Goal: Task Accomplishment & Management: Manage account settings

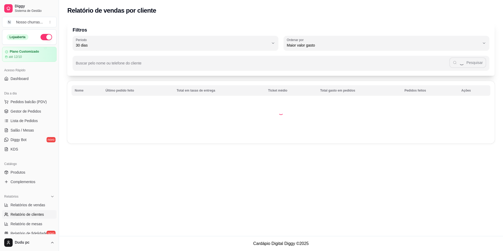
select select "30"
select select "HIGHEST_TOTAL_SPENT_WITH_ORDERS"
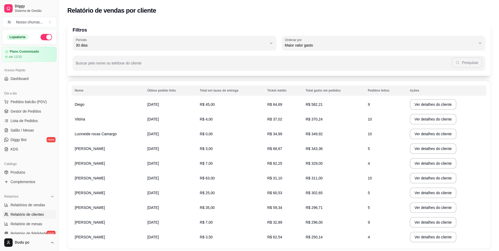
click at [31, 214] on span "Relatório de clientes" at bounding box center [27, 214] width 33 height 5
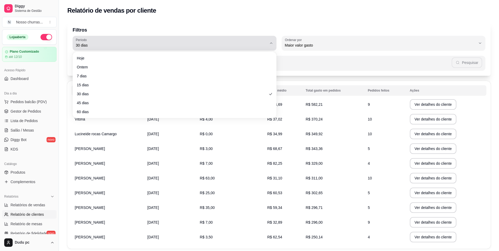
click at [275, 43] on button "Período 30 dias" at bounding box center [175, 43] width 204 height 15
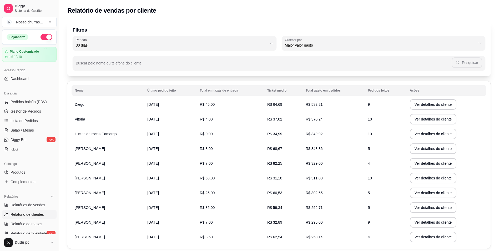
click at [135, 60] on span "Hoje" at bounding box center [172, 57] width 183 height 5
type input "0"
select select "0"
click at [146, 106] on span "[DATE]" at bounding box center [152, 104] width 12 height 4
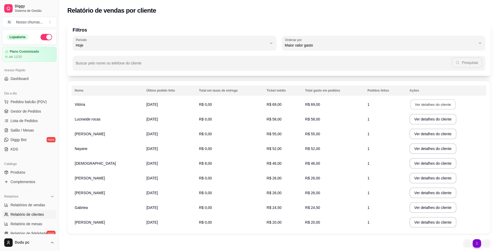
click at [428, 105] on button "Ver detalhes do cliente" at bounding box center [432, 104] width 45 height 10
click at [199, 103] on span "R$ 0,00" at bounding box center [205, 104] width 13 height 4
click at [146, 104] on span "[DATE]" at bounding box center [152, 104] width 12 height 4
click at [80, 104] on span "Vitória" at bounding box center [80, 104] width 10 height 4
click at [441, 105] on button "Ver detalhes do cliente" at bounding box center [432, 104] width 45 height 10
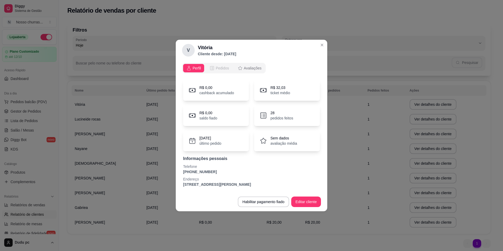
click at [221, 68] on span "Pedidos" at bounding box center [222, 67] width 13 height 5
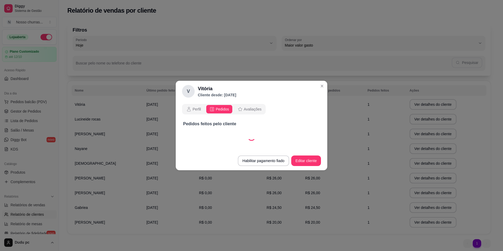
select select "30"
select select "ALL"
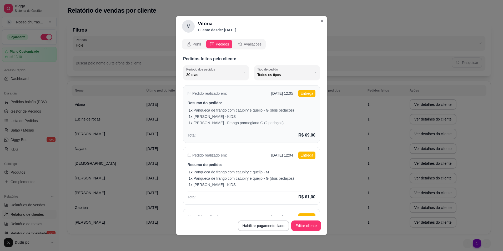
click at [289, 123] on div "1 x Frango Parmegiana - Frango parmegiana G (2 pedaços)" at bounding box center [252, 122] width 127 height 5
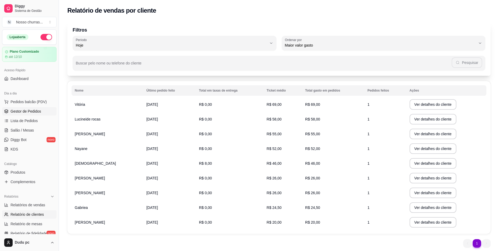
click at [26, 111] on span "Gestor de Pedidos" at bounding box center [26, 111] width 31 height 5
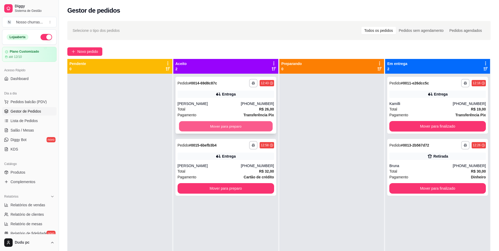
click at [192, 125] on button "Mover para preparo" at bounding box center [226, 126] width 94 height 10
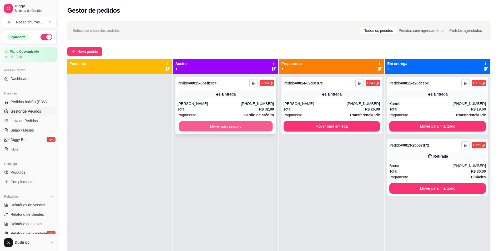
click at [208, 129] on button "Mover para preparo" at bounding box center [226, 126] width 94 height 10
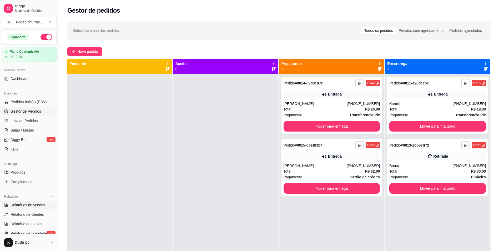
click at [35, 208] on link "Relatórios de vendas" at bounding box center [29, 205] width 54 height 8
select select "ALL"
select select "0"
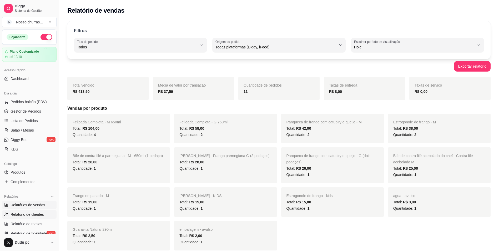
click at [33, 214] on span "Relatório de clientes" at bounding box center [27, 214] width 33 height 5
select select "30"
select select "HIGHEST_TOTAL_SPENT_WITH_ORDERS"
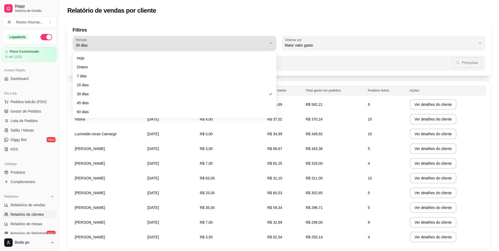
click at [164, 37] on button "Período 30 dias" at bounding box center [175, 43] width 204 height 15
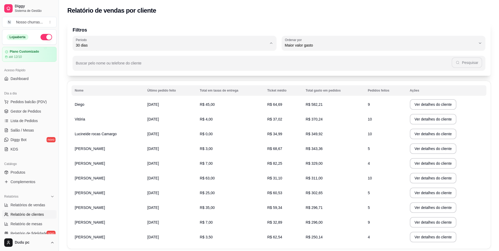
click at [150, 57] on span "Hoje" at bounding box center [172, 57] width 183 height 5
type input "0"
select select "0"
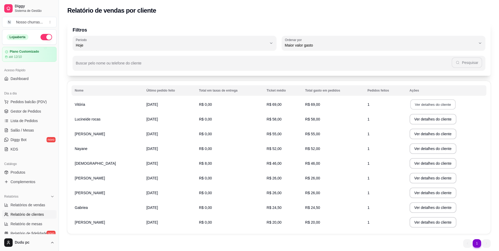
click at [414, 106] on button "Ver detalhes do cliente" at bounding box center [432, 104] width 45 height 10
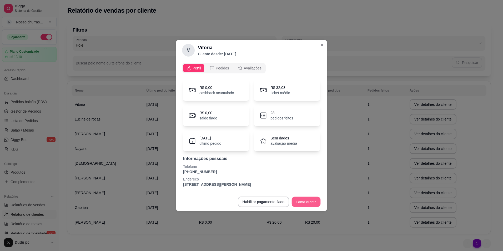
click at [300, 202] on button "Editar cliente" at bounding box center [306, 202] width 29 height 10
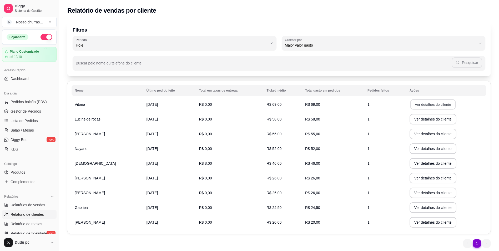
click at [443, 101] on button "Ver detalhes do cliente" at bounding box center [432, 104] width 45 height 10
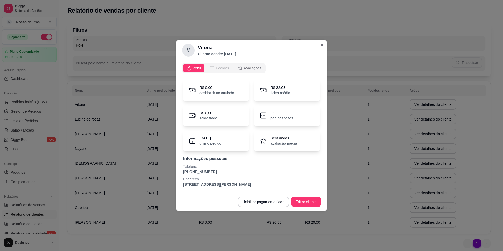
click at [225, 69] on span "Pedidos" at bounding box center [222, 67] width 13 height 5
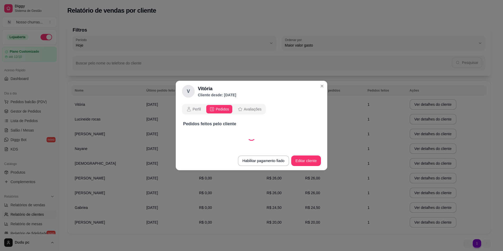
select select "30"
select select "ALL"
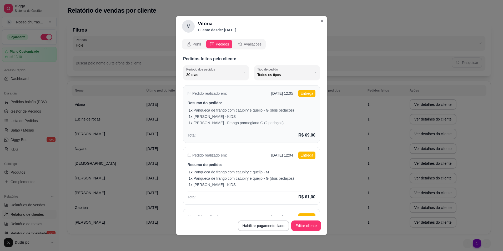
click at [294, 114] on div "1 x Panqueca de frango com catupiry e queijo - G (dois pedaços) 1 x Frango grel…" at bounding box center [252, 117] width 127 height 18
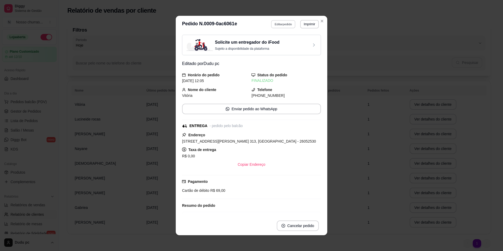
click at [279, 22] on button "Editar pedido" at bounding box center [283, 24] width 24 height 8
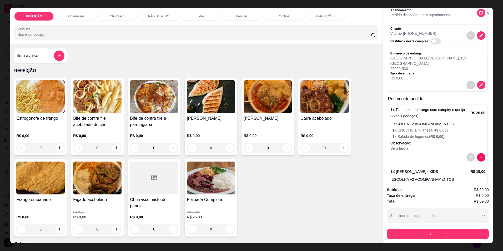
scroll to position [32, 0]
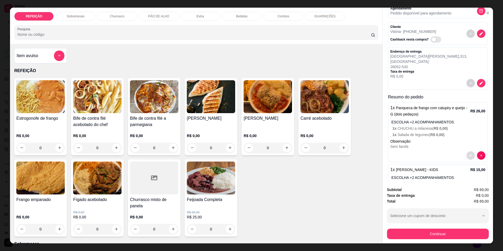
click at [466, 151] on button "decrease-product-quantity" at bounding box center [470, 155] width 8 height 8
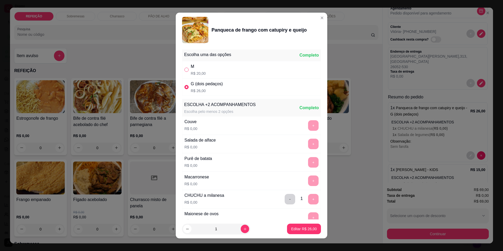
click at [184, 70] on input "" at bounding box center [186, 70] width 4 height 4
radio input "true"
radio input "false"
click at [311, 229] on button "Editar R$ 20,00" at bounding box center [303, 229] width 33 height 10
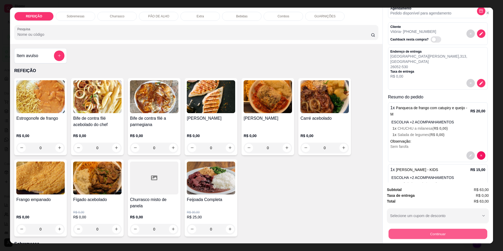
click at [401, 230] on button "Continuar" at bounding box center [437, 234] width 99 height 10
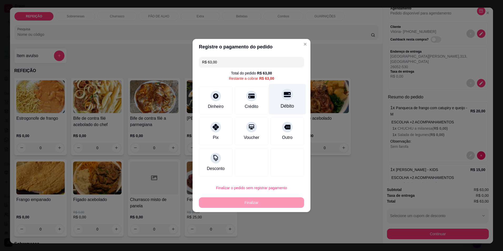
click at [282, 103] on div "Débito" at bounding box center [287, 106] width 13 height 7
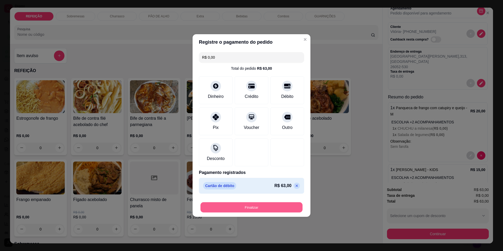
click at [254, 210] on button "Finalizar" at bounding box center [251, 207] width 102 height 10
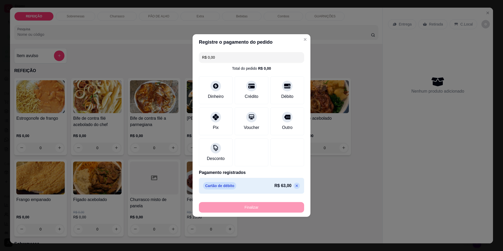
type input "-R$ 63,00"
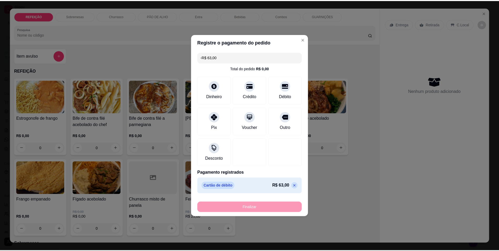
scroll to position [0, 0]
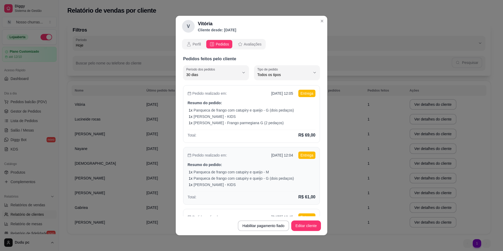
click at [251, 185] on div "1 x [PERSON_NAME] - KIDS" at bounding box center [252, 184] width 127 height 5
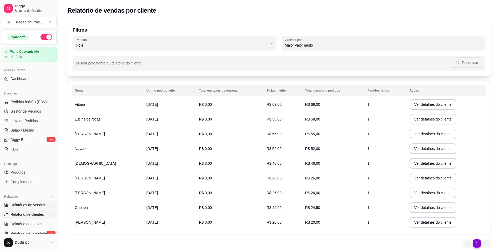
click at [27, 205] on span "Relatórios de vendas" at bounding box center [28, 204] width 35 height 5
select select "ALL"
select select "0"
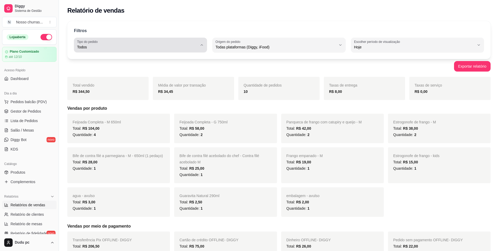
click at [199, 46] on button "Tipo do pedido Todos" at bounding box center [140, 45] width 133 height 15
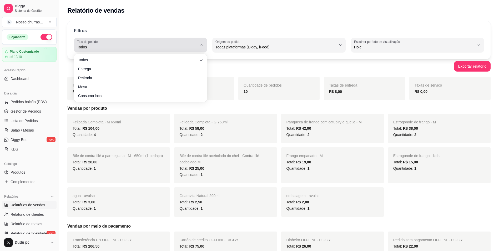
click at [199, 46] on button "Tipo do pedido Todos" at bounding box center [140, 45] width 133 height 15
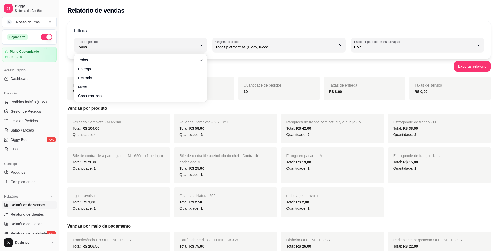
click at [252, 109] on h5 "Vendas por produto" at bounding box center [278, 108] width 423 height 6
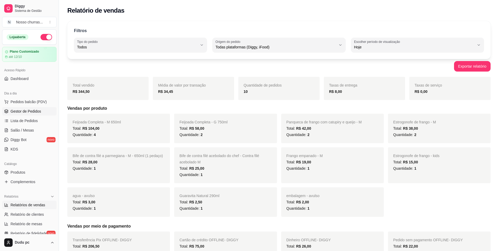
click at [26, 109] on span "Gestor de Pedidos" at bounding box center [26, 111] width 31 height 5
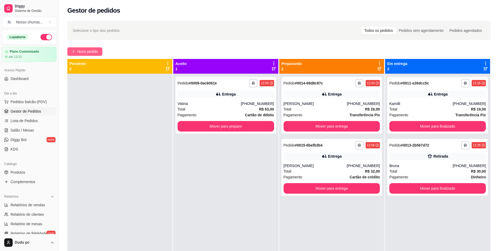
click at [90, 53] on span "Novo pedido" at bounding box center [87, 52] width 21 height 6
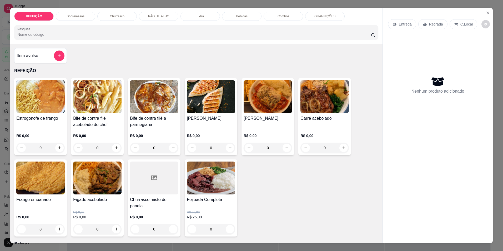
click at [206, 215] on p "R$ 25,00" at bounding box center [211, 216] width 48 height 5
click at [59, 56] on icon "add-separate-item" at bounding box center [59, 56] width 4 height 4
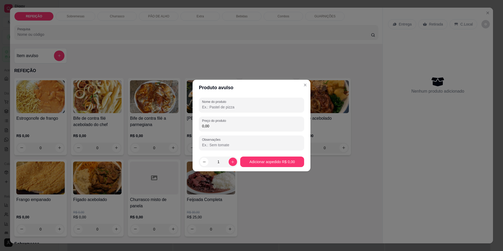
click at [213, 106] on input "Nome do produto" at bounding box center [251, 106] width 99 height 5
type input "c"
type input "refeição"
click at [221, 126] on input "0,00" at bounding box center [251, 125] width 99 height 5
type input "20,00"
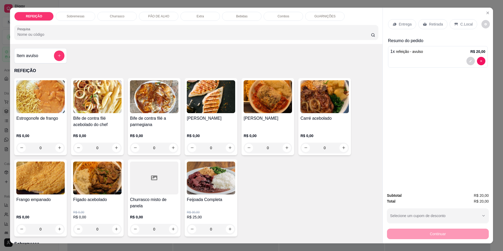
click at [429, 24] on p "Retirada" at bounding box center [436, 24] width 14 height 5
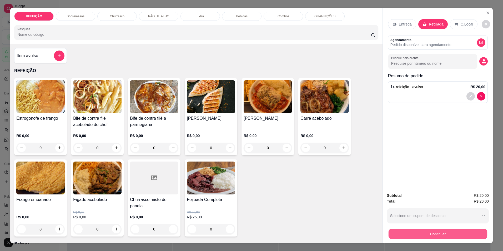
click at [436, 230] on button "Continuar" at bounding box center [437, 234] width 99 height 10
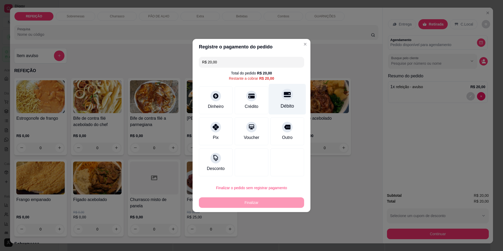
click at [281, 102] on div "Débito" at bounding box center [287, 99] width 37 height 31
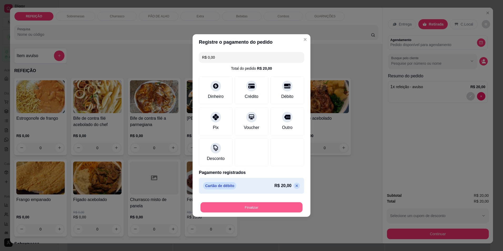
click at [273, 207] on button "Finalizar" at bounding box center [251, 207] width 102 height 10
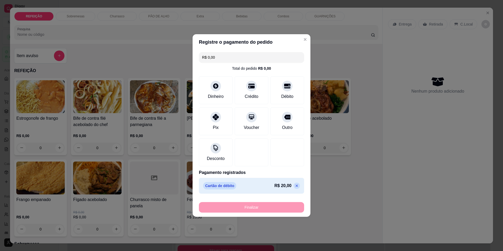
type input "-R$ 20,00"
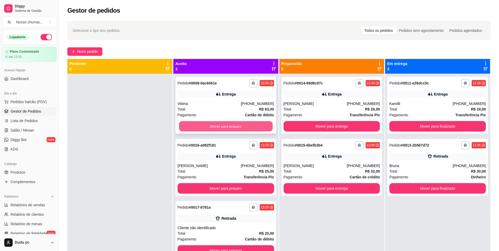
click at [243, 126] on button "Mover para preparo" at bounding box center [226, 126] width 94 height 10
click at [243, 126] on div "Mover para preparo" at bounding box center [226, 126] width 97 height 11
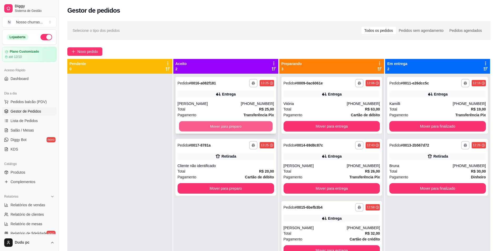
click at [236, 127] on button "Mover para preparo" at bounding box center [226, 126] width 94 height 10
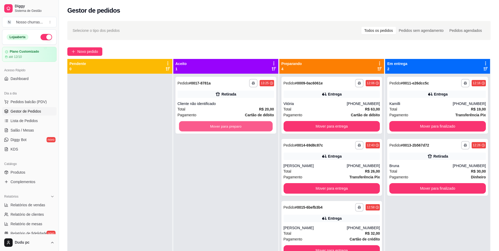
click at [236, 127] on button "Mover para preparo" at bounding box center [226, 126] width 94 height 10
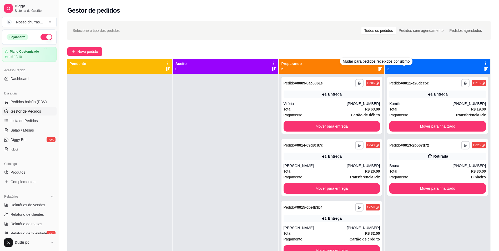
click at [378, 69] on icon at bounding box center [379, 69] width 4 height 4
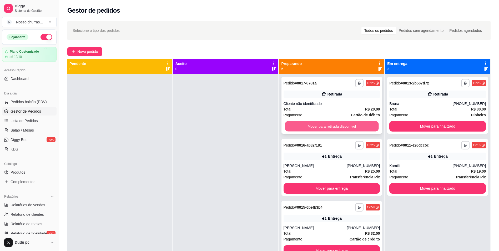
click at [329, 124] on button "Mover para retirada disponível" at bounding box center [332, 126] width 94 height 10
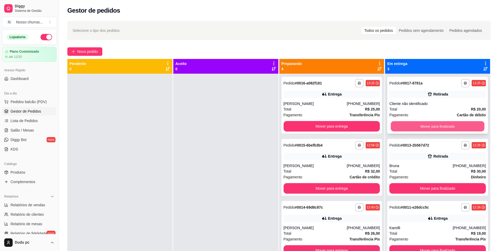
click at [433, 126] on button "Mover para finalizado" at bounding box center [438, 126] width 94 height 10
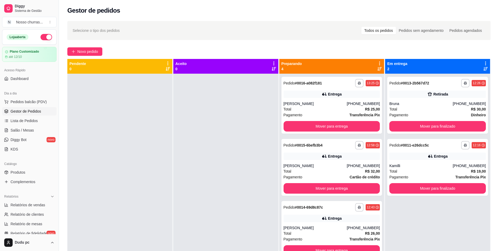
click at [377, 68] on icon at bounding box center [379, 69] width 4 height 4
click at [341, 127] on button "Mover para entrega" at bounding box center [332, 126] width 97 height 11
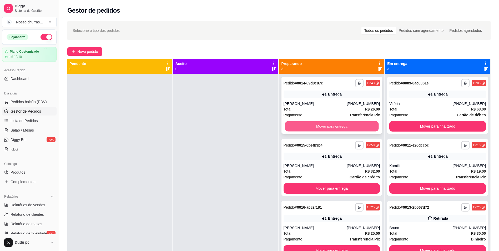
click at [351, 124] on button "Mover para entrega" at bounding box center [332, 126] width 94 height 10
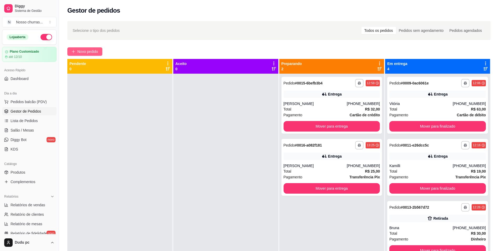
click at [85, 53] on span "Novo pedido" at bounding box center [87, 52] width 21 height 6
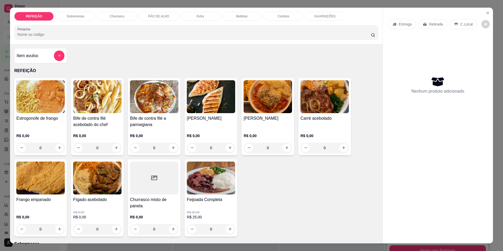
click at [115, 230] on div "0" at bounding box center [97, 229] width 48 height 11
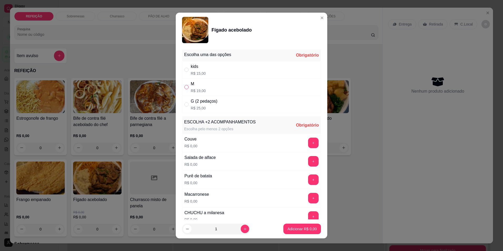
click at [184, 88] on input "" at bounding box center [186, 87] width 4 height 4
radio input "true"
click at [308, 163] on button "+" at bounding box center [313, 161] width 11 height 11
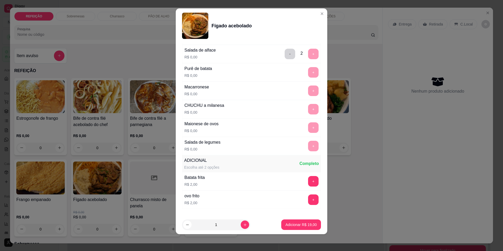
scroll to position [136, 0]
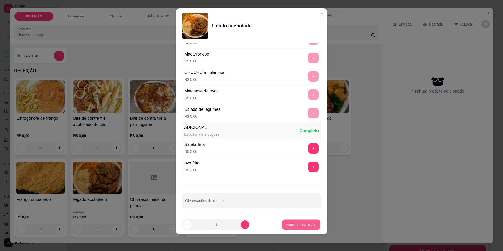
click at [282, 228] on button "Adicionar R$ 19,00" at bounding box center [301, 225] width 39 height 10
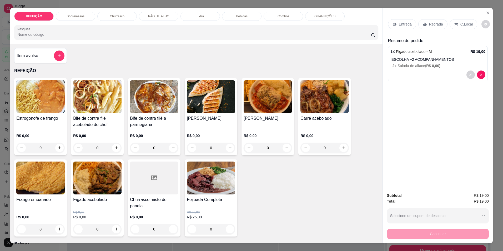
click at [454, 25] on icon at bounding box center [456, 24] width 4 height 4
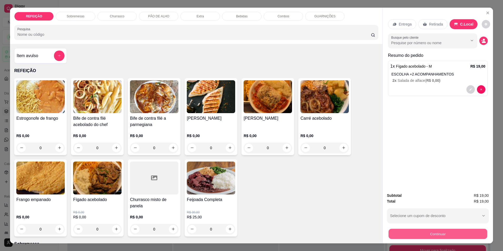
click at [417, 237] on button "Continuar" at bounding box center [437, 234] width 99 height 10
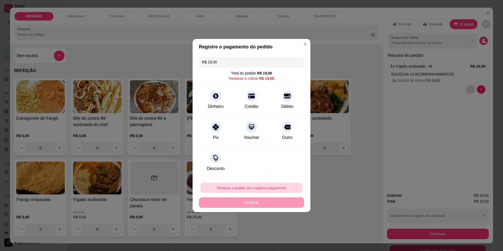
click at [268, 187] on button "Finalizar o pedido sem registrar pagamento" at bounding box center [251, 188] width 102 height 10
click at [289, 231] on button "Confirmar" at bounding box center [284, 231] width 19 height 8
type input "R$ 0,00"
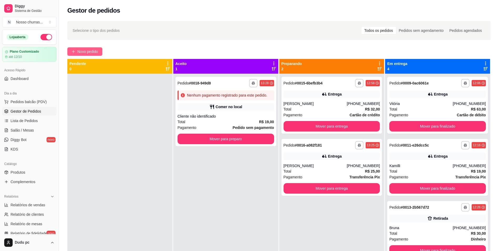
click at [95, 51] on span "Novo pedido" at bounding box center [87, 52] width 21 height 6
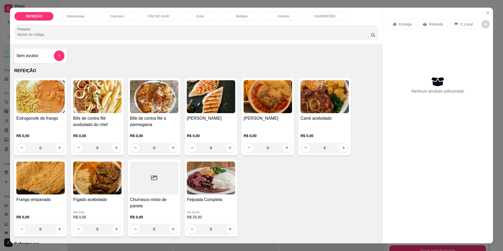
click at [113, 229] on div "0" at bounding box center [97, 229] width 48 height 11
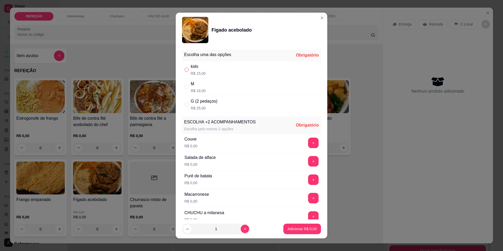
click at [186, 68] on input "" at bounding box center [186, 70] width 4 height 4
radio input "true"
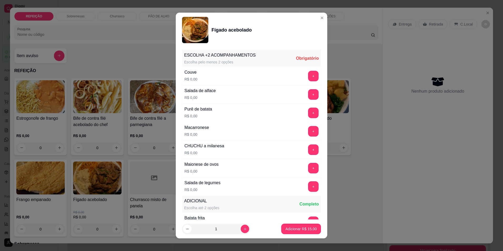
scroll to position [74, 0]
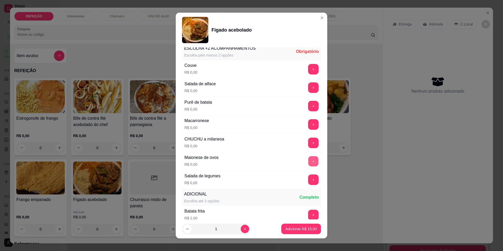
click at [308, 160] on button "+" at bounding box center [313, 161] width 10 height 10
click at [308, 162] on button "+" at bounding box center [313, 161] width 10 height 10
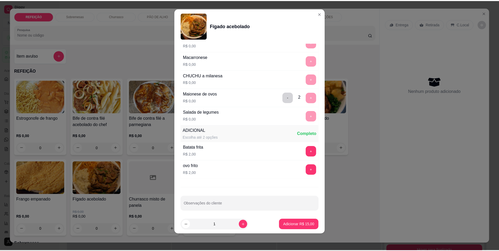
scroll to position [136, 0]
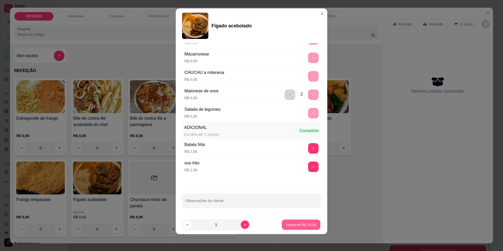
click at [293, 226] on p "Adicionar R$ 15,00" at bounding box center [301, 224] width 31 height 5
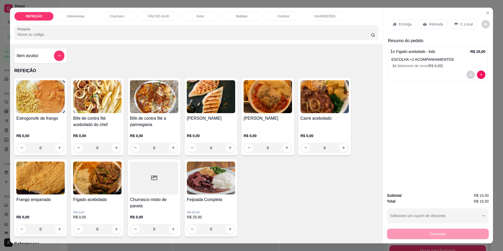
click at [402, 24] on p "Entrega" at bounding box center [405, 24] width 13 height 5
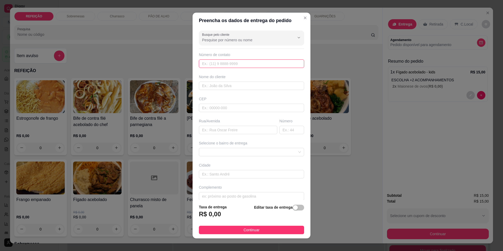
click at [280, 64] on input "text" at bounding box center [251, 63] width 105 height 8
type input "[PHONE_NUMBER]"
click at [266, 87] on input "text" at bounding box center [251, 86] width 105 height 8
type input "rozeane"
click at [230, 131] on input "text" at bounding box center [238, 130] width 78 height 8
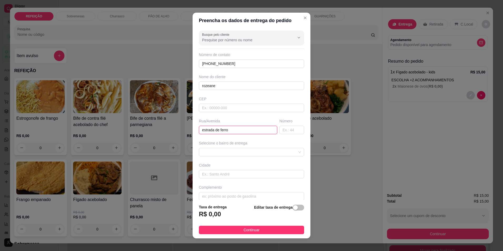
type input "estrada de ferro"
click at [252, 126] on input "estrada de ferro" at bounding box center [238, 130] width 78 height 8
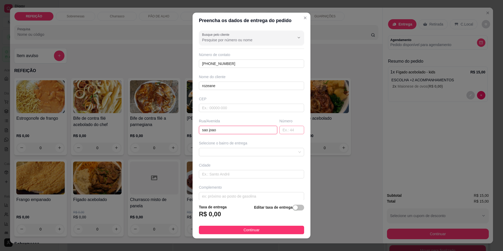
type input "sao joao"
click at [279, 128] on input "text" at bounding box center [291, 130] width 25 height 8
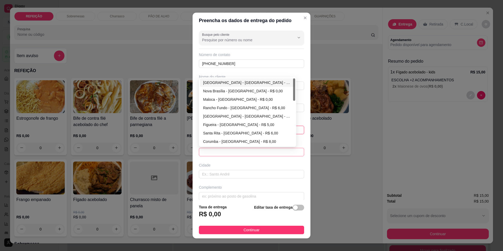
click at [268, 151] on span at bounding box center [251, 152] width 99 height 8
type input "245"
click at [252, 84] on div "[GEOGRAPHIC_DATA] - [GEOGRAPHIC_DATA] - R$ 0,00" at bounding box center [247, 83] width 89 height 6
type input "[GEOGRAPHIC_DATA]"
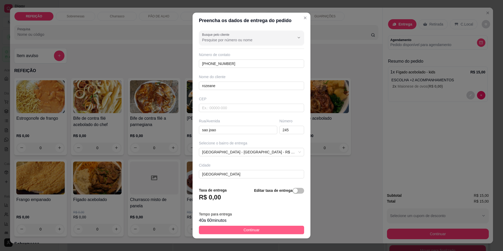
click at [282, 232] on button "Continuar" at bounding box center [251, 230] width 105 height 8
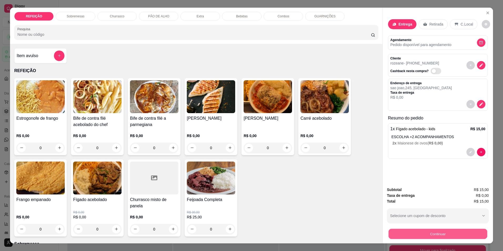
click at [408, 235] on button "Continuar" at bounding box center [437, 234] width 99 height 10
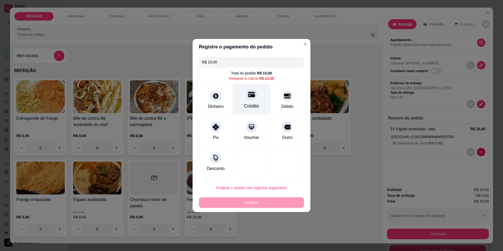
click at [249, 105] on div "Crédito" at bounding box center [251, 106] width 15 height 7
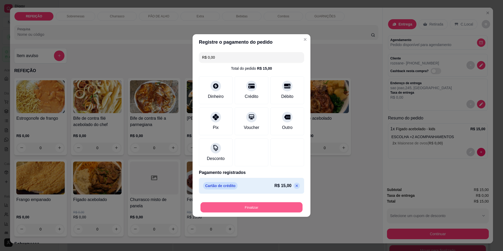
click at [249, 204] on button "Finalizar" at bounding box center [251, 207] width 102 height 10
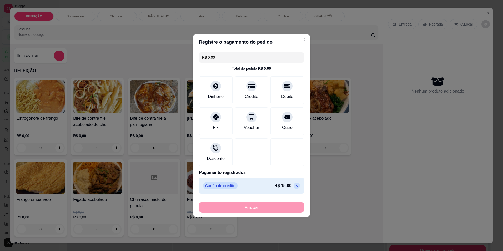
type input "-R$ 15,00"
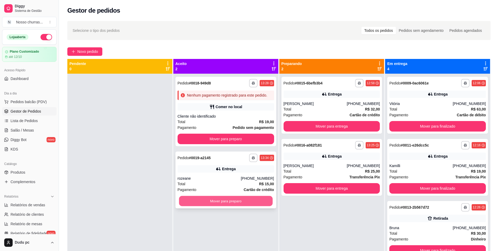
click at [251, 200] on button "Mover para preparo" at bounding box center [226, 201] width 94 height 10
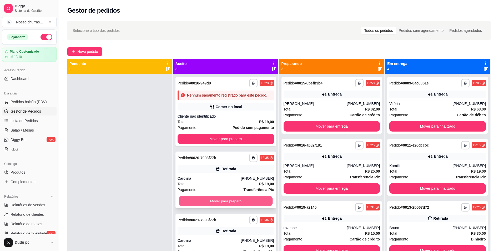
click at [240, 197] on button "Mover para preparo" at bounding box center [226, 201] width 94 height 10
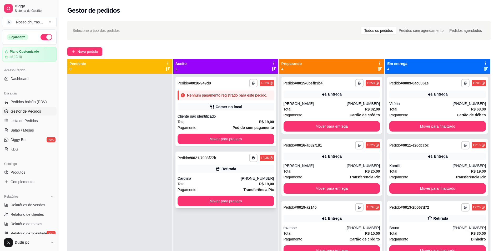
click at [254, 175] on div "**********" at bounding box center [225, 179] width 101 height 57
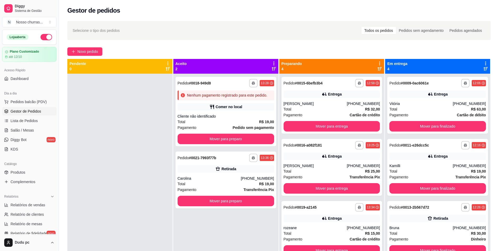
click at [255, 230] on button "Cancelar pedido" at bounding box center [257, 226] width 42 height 11
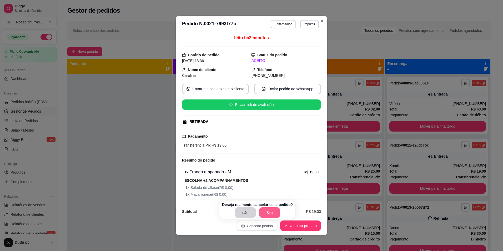
click at [265, 216] on button "Sim" at bounding box center [269, 212] width 21 height 11
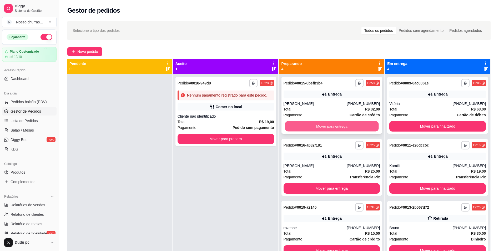
click at [326, 126] on button "Mover para entrega" at bounding box center [332, 126] width 94 height 10
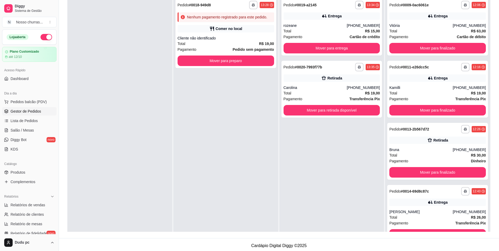
scroll to position [80, 0]
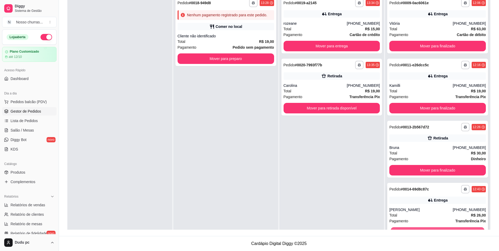
click at [470, 229] on button "Mover para finalizado" at bounding box center [438, 232] width 94 height 10
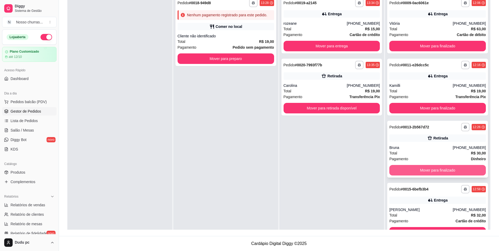
click at [467, 175] on button "Mover para finalizado" at bounding box center [437, 170] width 97 height 11
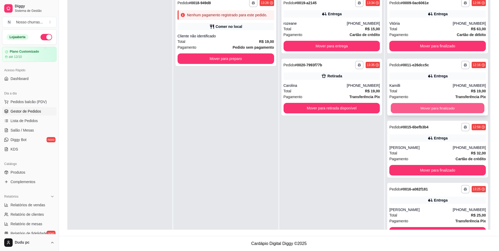
click at [457, 110] on button "Mover para finalizado" at bounding box center [438, 108] width 94 height 10
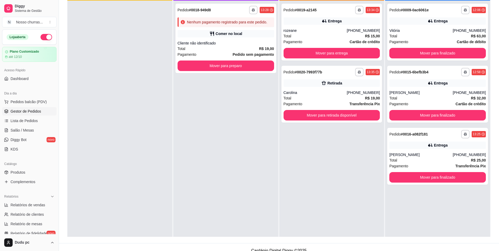
scroll to position [70, 0]
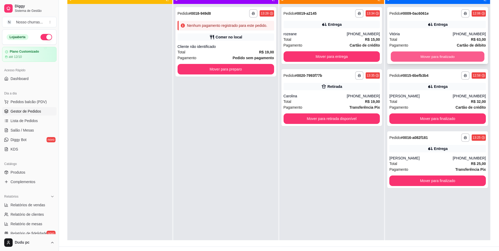
click at [436, 57] on button "Mover para finalizado" at bounding box center [438, 57] width 94 height 10
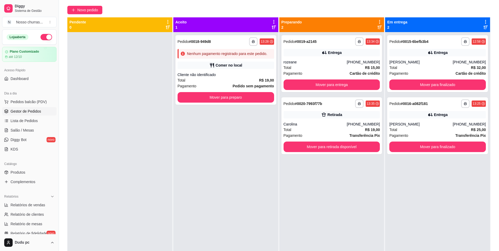
scroll to position [38, 0]
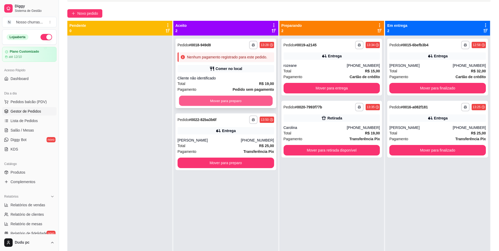
click at [242, 105] on button "Mover para preparo" at bounding box center [226, 101] width 94 height 10
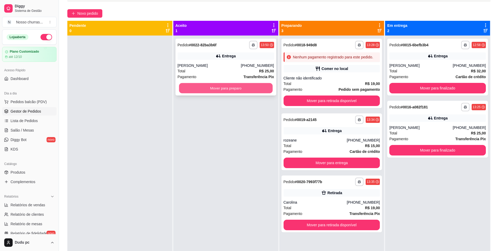
click at [254, 88] on button "Mover para preparo" at bounding box center [226, 88] width 94 height 10
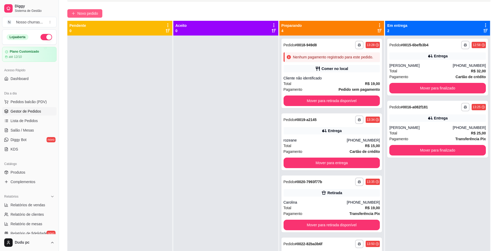
click at [97, 13] on span "Novo pedido" at bounding box center [87, 14] width 21 height 6
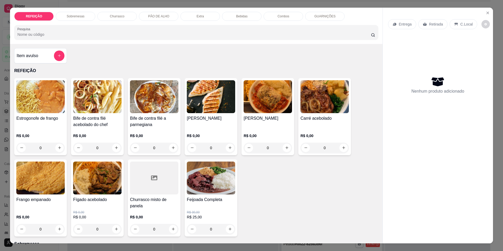
click at [226, 212] on p "R$ 30,00" at bounding box center [211, 212] width 48 height 4
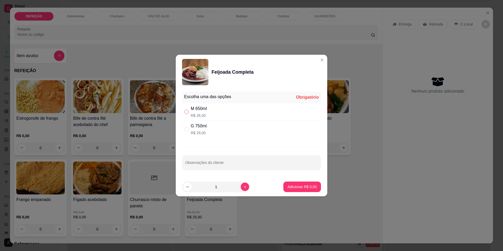
click at [188, 112] on input "" at bounding box center [186, 112] width 4 height 4
radio input "true"
click at [291, 185] on p "Adicionar R$ 26,00" at bounding box center [301, 186] width 31 height 5
type input "1"
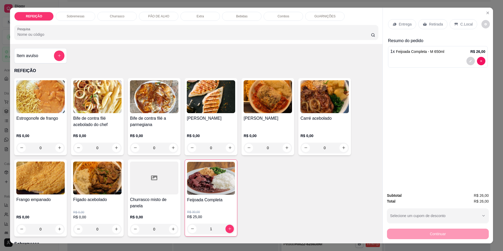
click at [402, 21] on div "Entrega" at bounding box center [402, 24] width 28 height 10
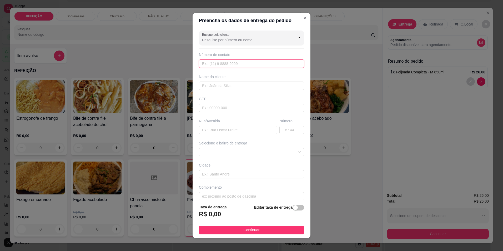
click at [255, 63] on input "text" at bounding box center [251, 63] width 105 height 8
type input "2"
type input "[PHONE_NUMBER]"
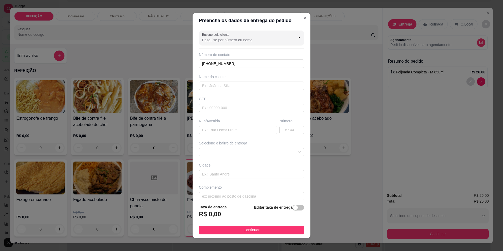
click at [256, 90] on div "Busque pelo cliente Número de contato [PHONE_NUMBER] Nome do cliente CEP Rua/[G…" at bounding box center [252, 114] width 118 height 172
click at [266, 84] on input "text" at bounding box center [251, 86] width 105 height 8
type input "[PERSON_NAME]"
click at [246, 132] on input "text" at bounding box center [238, 130] width 78 height 8
type input "oliveira"
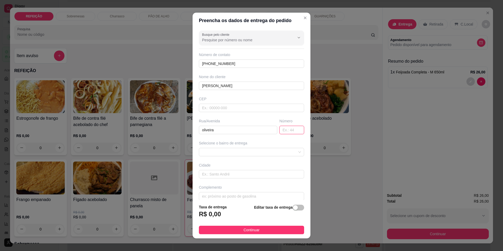
click at [279, 130] on input "text" at bounding box center [291, 130] width 25 height 8
click at [267, 156] on span at bounding box center [251, 152] width 99 height 8
type input "6"
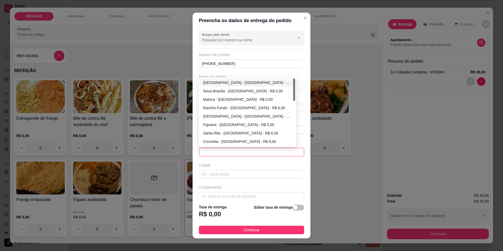
click at [240, 84] on div "[GEOGRAPHIC_DATA] - [GEOGRAPHIC_DATA] - R$ 0,00" at bounding box center [247, 83] width 89 height 6
type input "[GEOGRAPHIC_DATA]"
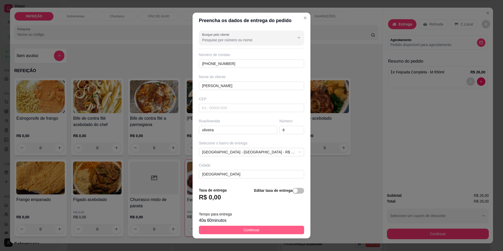
click at [244, 230] on span "Continuar" at bounding box center [252, 230] width 16 height 6
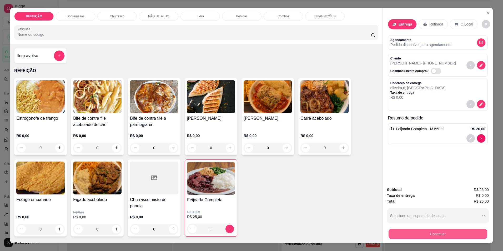
click at [448, 235] on button "Continuar" at bounding box center [437, 234] width 99 height 10
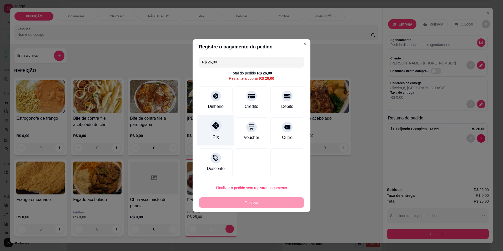
click at [222, 131] on div "Pix" at bounding box center [215, 130] width 37 height 31
type input "R$ 0,00"
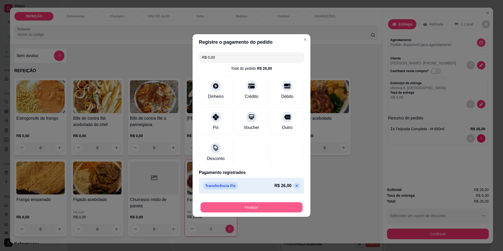
click at [251, 209] on button "Finalizar" at bounding box center [251, 207] width 102 height 10
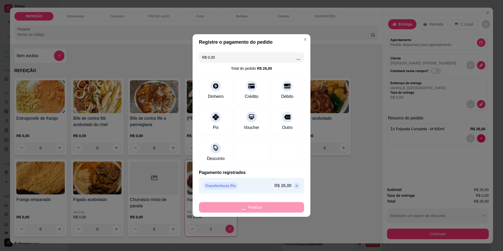
type input "0"
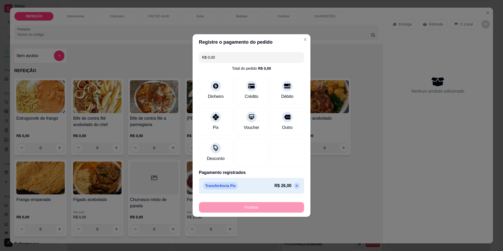
type input "-R$ 26,00"
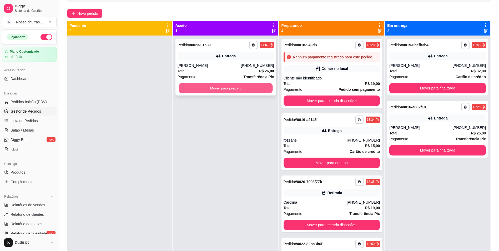
click at [238, 87] on button "Mover para preparo" at bounding box center [226, 88] width 94 height 10
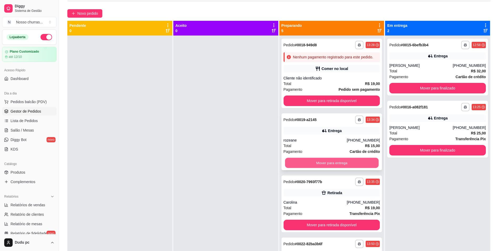
click at [296, 165] on button "Mover para entrega" at bounding box center [332, 163] width 94 height 10
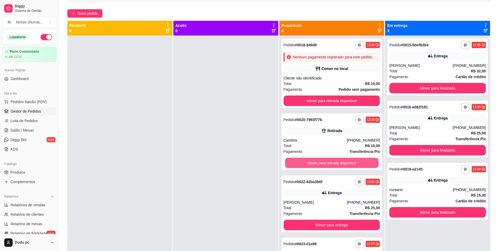
click at [296, 165] on button "Mover para retirada disponível" at bounding box center [332, 163] width 94 height 10
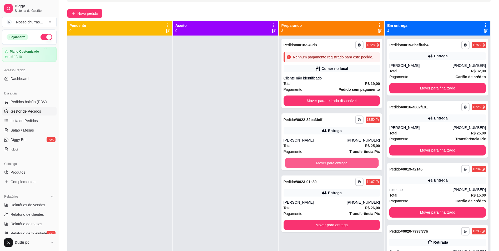
click at [296, 165] on button "Mover para entrega" at bounding box center [332, 163] width 94 height 10
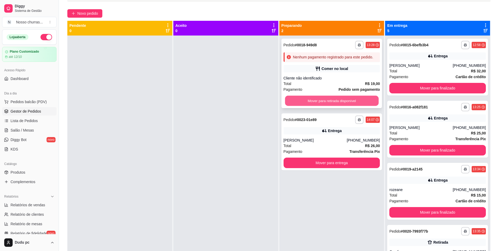
click at [311, 98] on button "Mover para retirada disponível" at bounding box center [332, 101] width 94 height 10
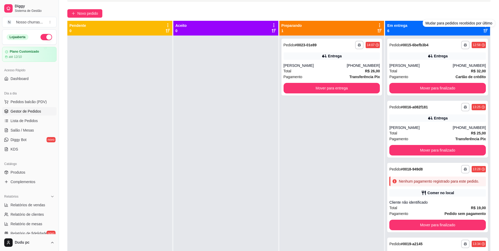
click at [483, 30] on icon at bounding box center [485, 31] width 4 height 4
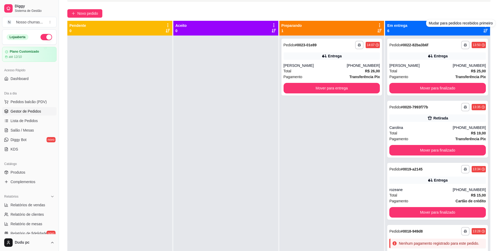
click at [483, 30] on icon at bounding box center [485, 31] width 4 height 4
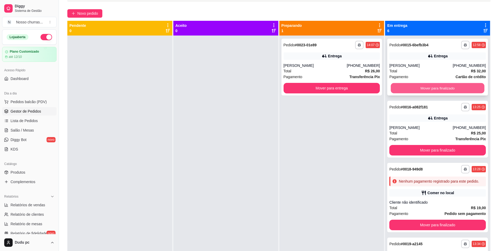
click at [421, 88] on button "Mover para finalizado" at bounding box center [438, 88] width 94 height 10
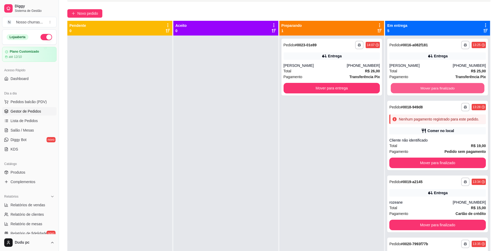
click at [421, 88] on button "Mover para finalizado" at bounding box center [438, 88] width 94 height 10
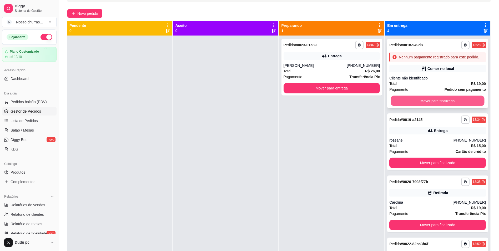
click at [421, 103] on button "Mover para finalizado" at bounding box center [438, 101] width 94 height 10
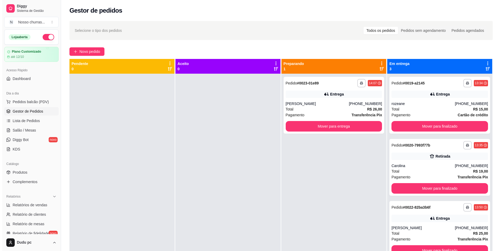
scroll to position [11, 0]
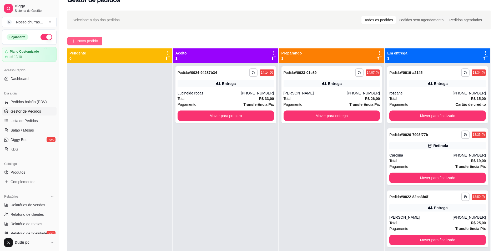
click at [97, 41] on span "Novo pedido" at bounding box center [87, 41] width 21 height 6
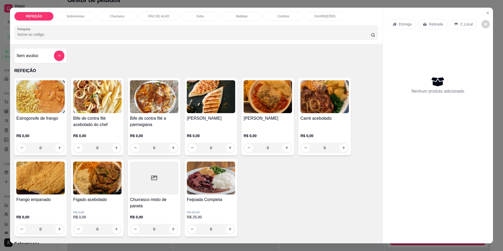
click at [271, 122] on div "[PERSON_NAME]" at bounding box center [268, 121] width 48 height 13
click at [98, 128] on div "R$ 0,00 0" at bounding box center [97, 140] width 48 height 25
click at [498, 248] on div "REFEIÇÃO Sobremesas Churrasco PÃO DE ALHO Extra Bebidas Combos GUARNIÇÕES Pesqu…" at bounding box center [251, 125] width 503 height 251
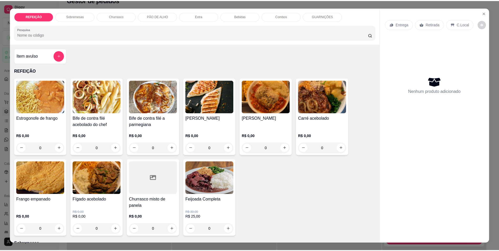
scroll to position [9, 0]
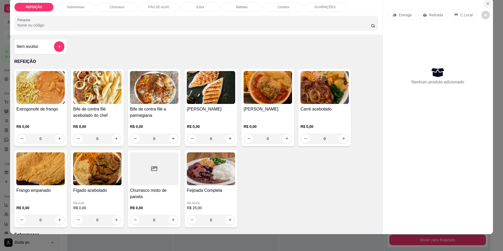
click at [487, 2] on icon "Close" at bounding box center [488, 4] width 4 height 4
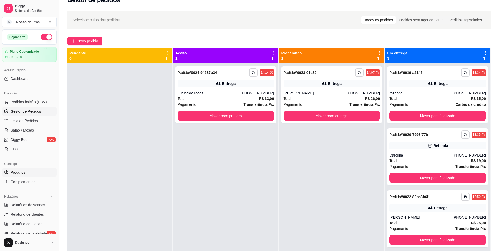
click at [23, 174] on span "Produtos" at bounding box center [18, 172] width 15 height 5
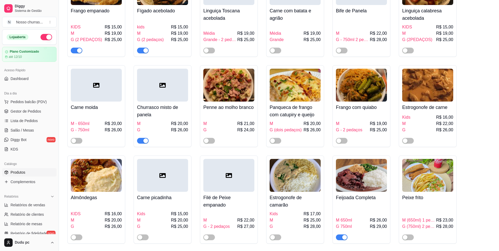
scroll to position [284, 0]
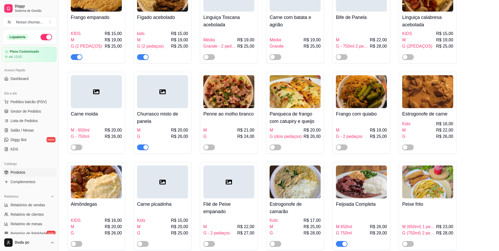
click at [140, 150] on span "button" at bounding box center [143, 147] width 12 height 6
click at [29, 109] on span "Gestor de Pedidos" at bounding box center [26, 111] width 31 height 5
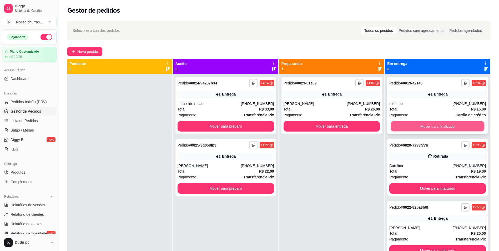
click at [404, 123] on button "Mover para finalizado" at bounding box center [438, 126] width 94 height 10
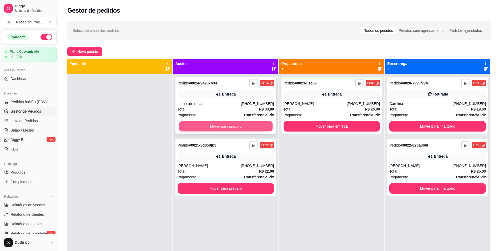
click at [190, 122] on button "Mover para preparo" at bounding box center [226, 126] width 94 height 10
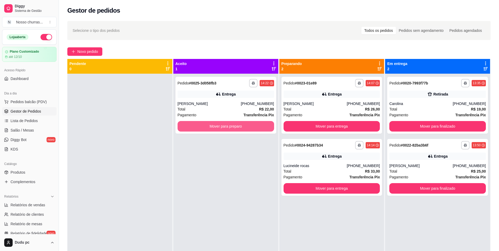
click at [190, 122] on button "Mover para preparo" at bounding box center [226, 126] width 97 height 11
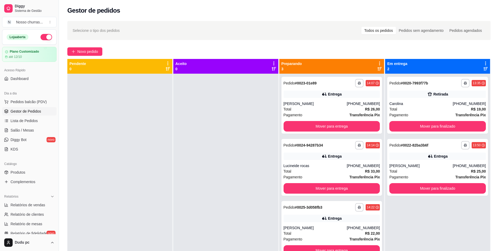
click at [91, 56] on div "**********" at bounding box center [279, 167] width 440 height 298
click at [89, 52] on span "Novo pedido" at bounding box center [87, 52] width 21 height 6
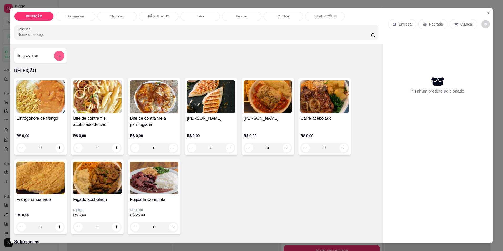
click at [57, 56] on icon "add-separate-item" at bounding box center [59, 56] width 4 height 4
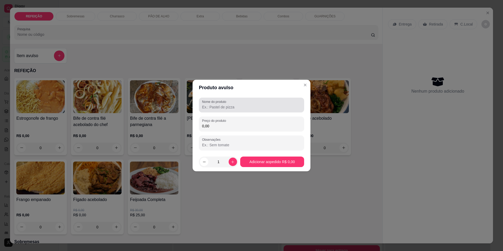
click at [241, 102] on div at bounding box center [251, 105] width 99 height 11
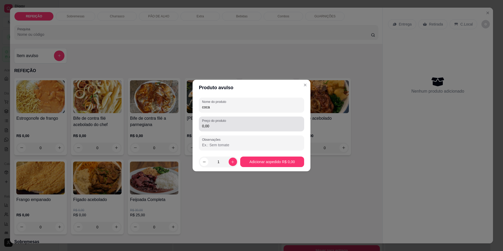
type input "coca"
click at [243, 125] on input "0,00" at bounding box center [251, 125] width 99 height 5
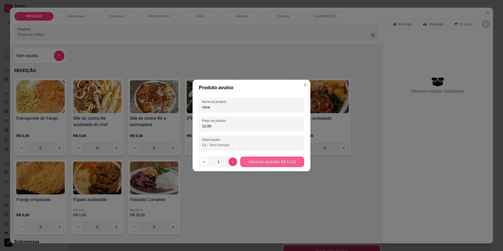
type input "12,00"
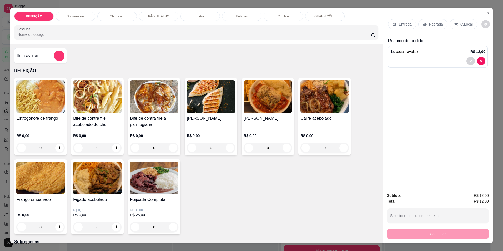
click at [116, 148] on div "0" at bounding box center [97, 148] width 48 height 11
click at [115, 147] on div "0" at bounding box center [97, 148] width 48 height 11
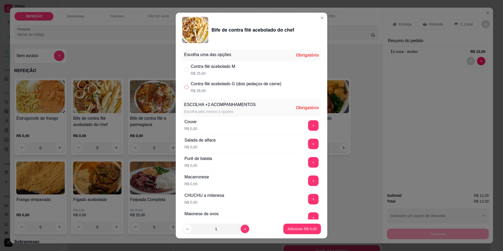
click at [184, 87] on input "" at bounding box center [186, 87] width 4 height 4
radio input "true"
click at [308, 125] on button "+" at bounding box center [313, 125] width 11 height 11
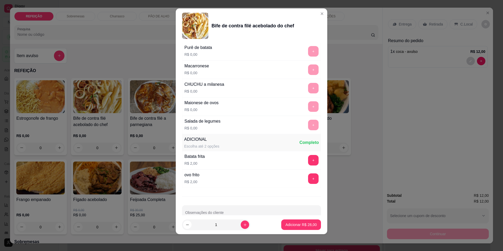
scroll to position [119, 0]
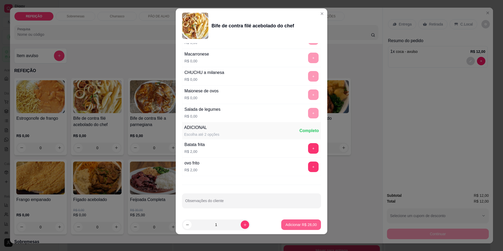
click at [290, 227] on button "Adicionar R$ 28,00" at bounding box center [301, 224] width 40 height 11
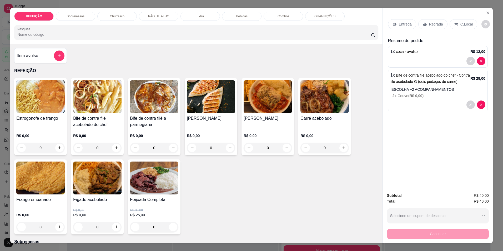
click at [171, 148] on div "0" at bounding box center [154, 148] width 48 height 11
click at [285, 148] on div "0" at bounding box center [268, 148] width 48 height 11
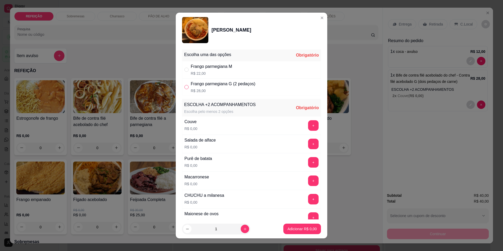
click at [184, 87] on input "" at bounding box center [186, 87] width 4 height 4
radio input "true"
click at [309, 143] on button "+" at bounding box center [313, 144] width 11 height 11
click at [309, 143] on button "+" at bounding box center [313, 144] width 10 height 10
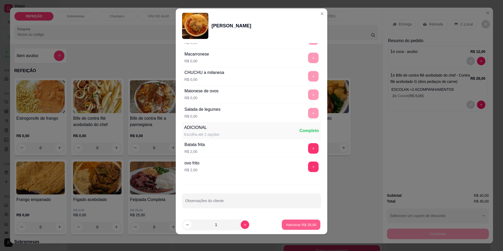
click at [286, 224] on p "Adicionar R$ 28,00" at bounding box center [301, 224] width 31 height 5
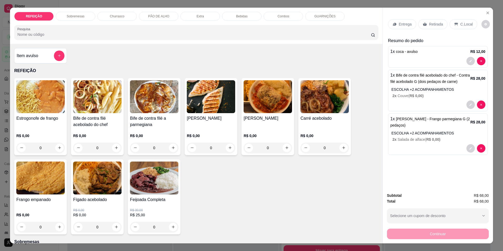
click at [424, 24] on icon at bounding box center [425, 23] width 4 height 3
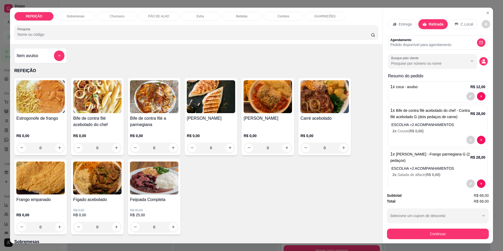
click at [463, 23] on p "C.Local" at bounding box center [467, 24] width 12 height 5
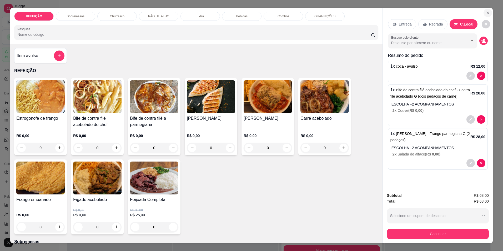
click at [483, 13] on button "Close" at bounding box center [487, 13] width 8 height 8
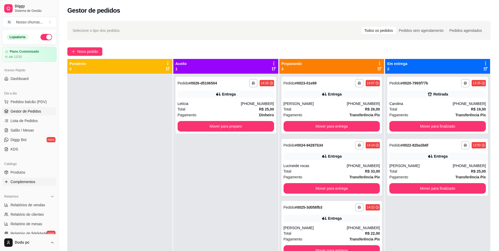
click at [27, 181] on span "Complementos" at bounding box center [23, 181] width 25 height 5
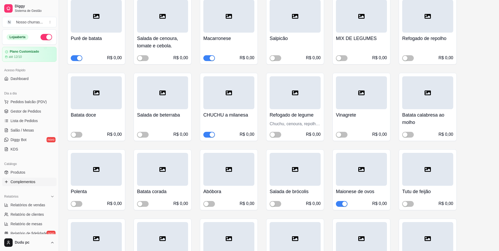
scroll to position [1378, 0]
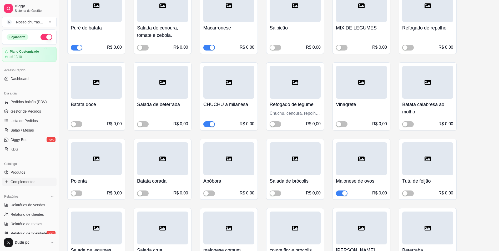
click at [337, 190] on span "button" at bounding box center [342, 193] width 12 height 6
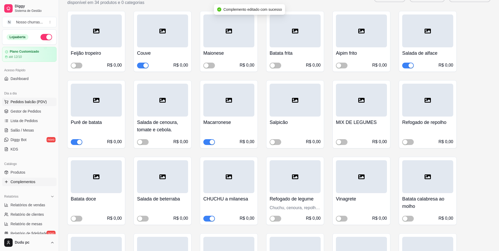
click at [21, 105] on button "Pedidos balcão (PDV)" at bounding box center [29, 102] width 54 height 8
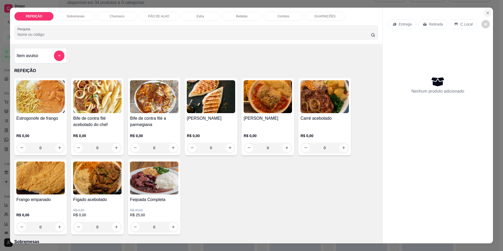
click at [487, 13] on icon "Close" at bounding box center [488, 13] width 4 height 4
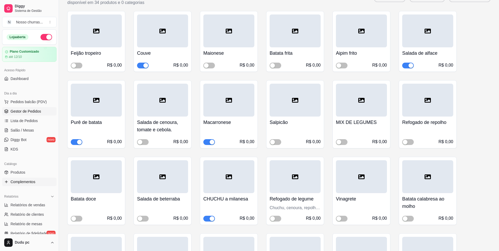
click at [42, 113] on link "Gestor de Pedidos" at bounding box center [29, 111] width 54 height 8
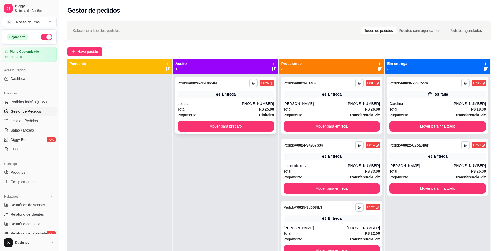
click at [232, 113] on div "Pagamento Dinheiro" at bounding box center [226, 115] width 97 height 6
click at [90, 54] on span "Novo pedido" at bounding box center [87, 52] width 21 height 6
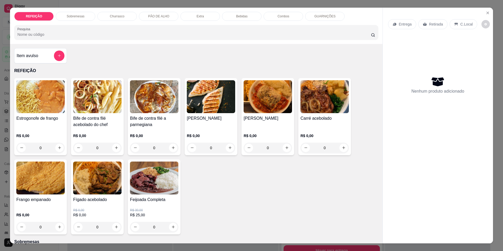
click at [284, 150] on div "0" at bounding box center [268, 148] width 48 height 11
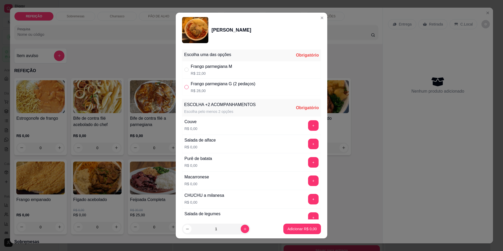
click at [184, 87] on input "" at bounding box center [186, 87] width 4 height 4
radio input "true"
click at [308, 125] on button "+" at bounding box center [313, 125] width 10 height 10
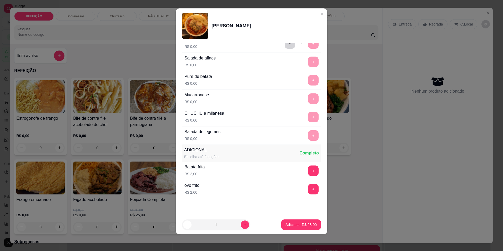
scroll to position [100, 0]
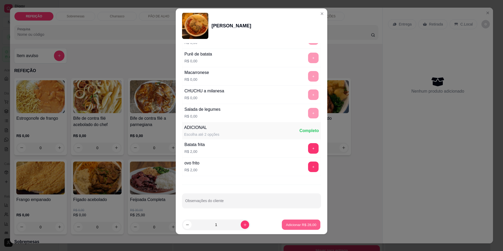
click at [293, 223] on p "Adicionar R$ 28,00" at bounding box center [301, 224] width 31 height 5
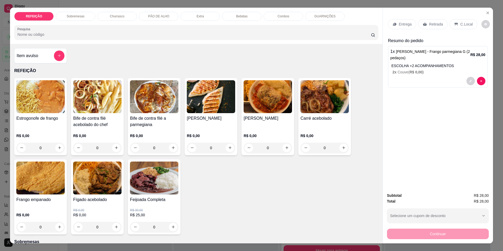
click at [103, 131] on div "R$ 0,00 0" at bounding box center [97, 140] width 48 height 25
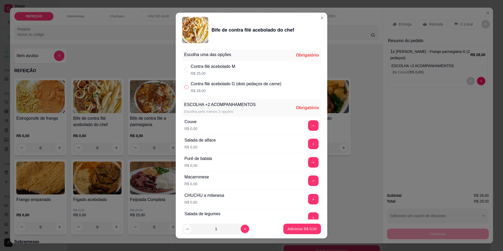
click at [185, 88] on input "" at bounding box center [186, 87] width 4 height 4
radio input "true"
click at [308, 143] on button "+" at bounding box center [313, 144] width 10 height 10
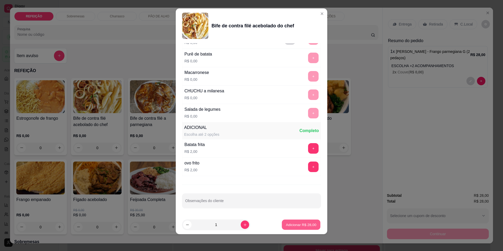
click at [290, 226] on p "Adicionar R$ 28,00" at bounding box center [301, 224] width 31 height 5
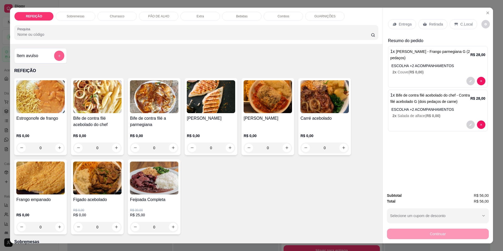
click at [57, 58] on button "add-separate-item" at bounding box center [59, 55] width 10 height 10
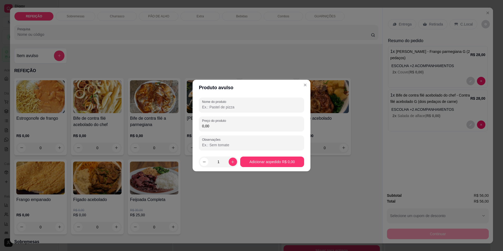
click at [212, 106] on input "Nome do produto" at bounding box center [251, 106] width 99 height 5
type input "ks"
click at [217, 122] on label "Preço do produto" at bounding box center [215, 120] width 26 height 4
click at [217, 123] on input "0,00" at bounding box center [251, 125] width 99 height 5
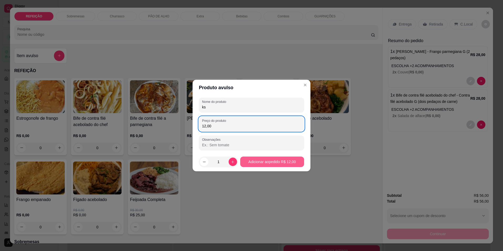
type input "12,00"
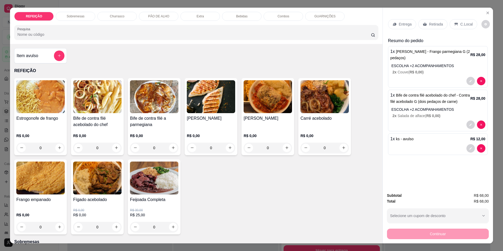
click at [454, 23] on icon at bounding box center [455, 24] width 3 height 3
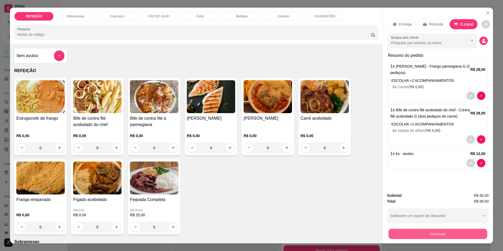
click at [432, 238] on button "Continuar" at bounding box center [437, 234] width 99 height 10
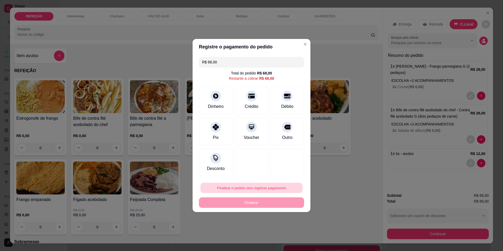
click at [258, 185] on button "Finalizar o pedido sem registrar pagamento" at bounding box center [251, 188] width 102 height 10
click at [281, 231] on button "Confirmar" at bounding box center [284, 231] width 19 height 8
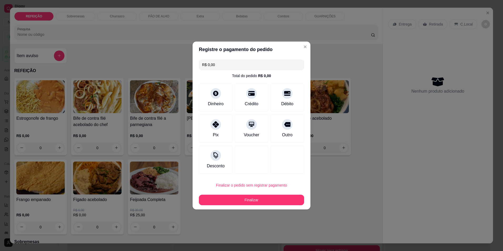
type input "R$ 0,00"
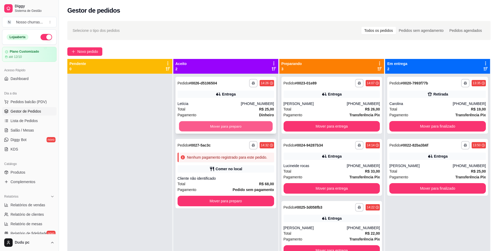
click at [218, 127] on button "Mover para preparo" at bounding box center [226, 126] width 94 height 10
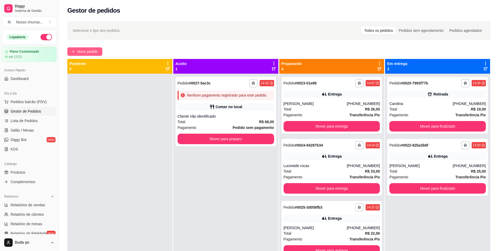
click at [95, 51] on span "Novo pedido" at bounding box center [87, 52] width 21 height 6
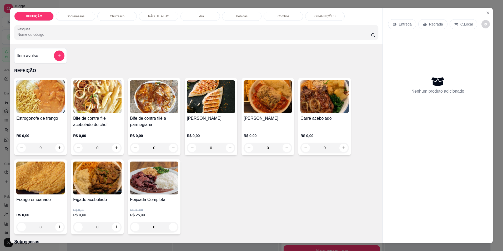
click at [130, 131] on div "R$ 0,00 0" at bounding box center [154, 140] width 48 height 25
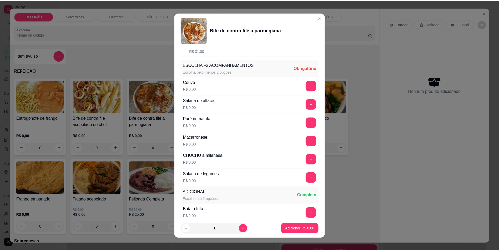
scroll to position [42, 0]
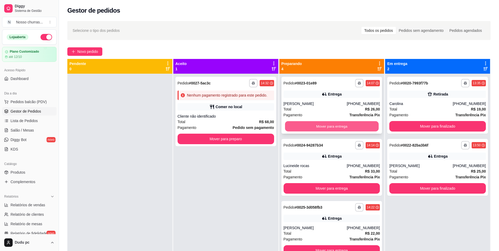
click at [305, 126] on button "Mover para entrega" at bounding box center [332, 126] width 94 height 10
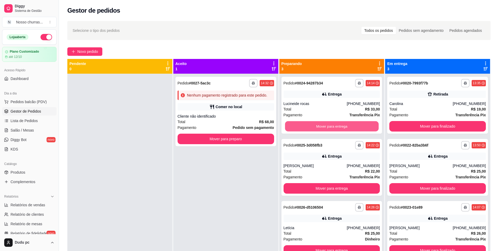
click at [305, 126] on button "Mover para entrega" at bounding box center [332, 126] width 94 height 10
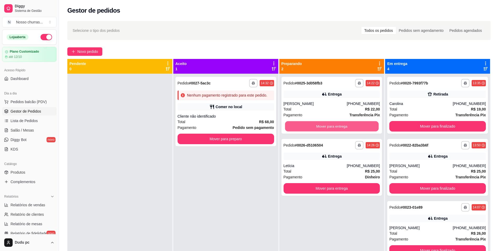
click at [305, 126] on button "Mover para entrega" at bounding box center [332, 126] width 94 height 10
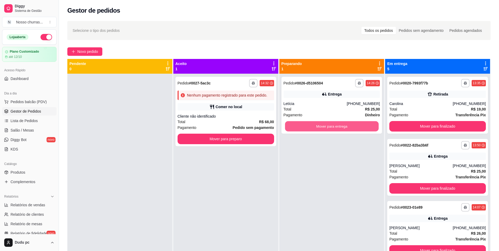
click at [305, 126] on button "Mover para entrega" at bounding box center [332, 126] width 94 height 10
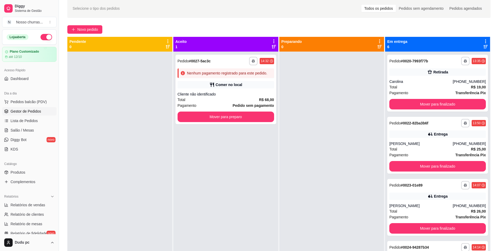
scroll to position [32, 0]
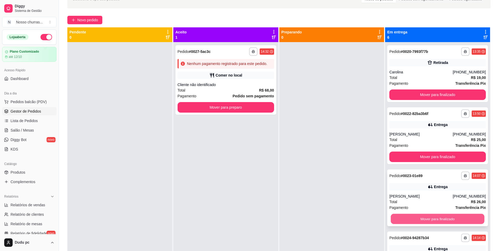
click at [402, 220] on button "Mover para finalizado" at bounding box center [438, 219] width 94 height 10
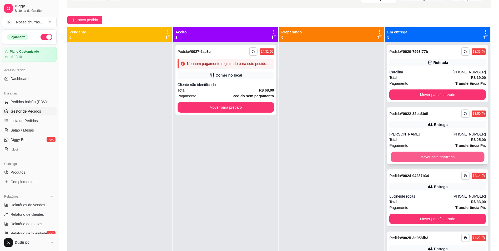
click at [414, 157] on button "Mover para finalizado" at bounding box center [438, 157] width 94 height 10
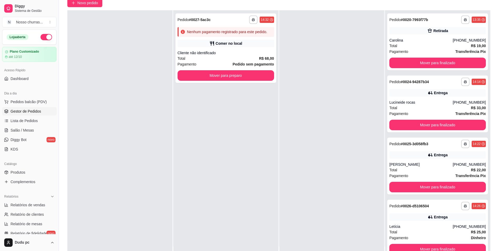
scroll to position [38, 0]
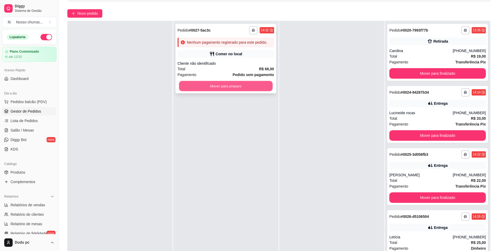
click at [239, 85] on button "Mover para preparo" at bounding box center [226, 86] width 94 height 10
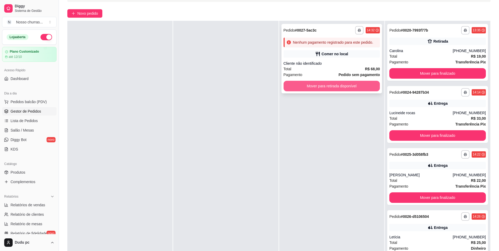
click at [303, 84] on button "Mover para retirada disponível" at bounding box center [332, 86] width 97 height 11
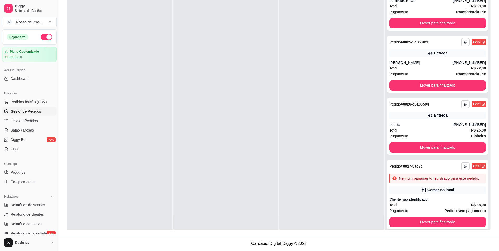
scroll to position [83, 0]
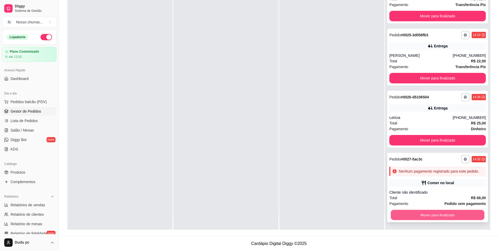
click at [453, 211] on button "Mover para finalizado" at bounding box center [438, 215] width 94 height 10
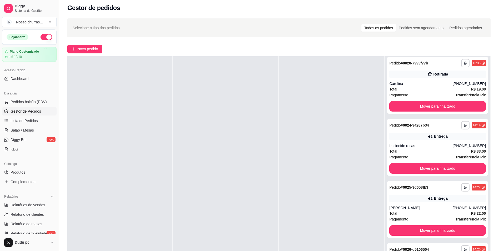
scroll to position [0, 0]
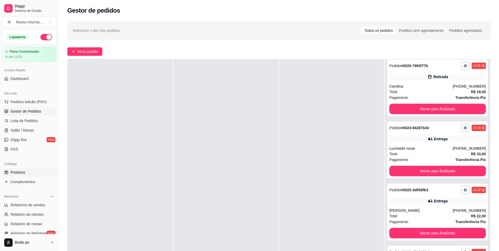
click at [29, 173] on link "Produtos" at bounding box center [29, 172] width 54 height 8
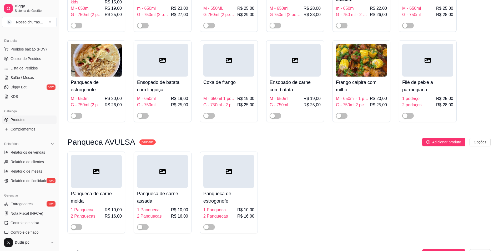
scroll to position [614, 0]
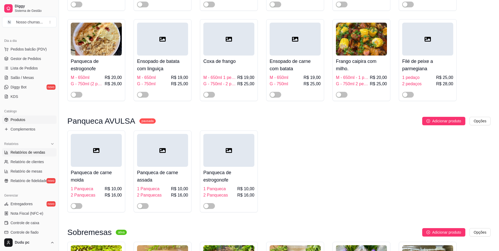
click at [33, 151] on span "Relatórios de vendas" at bounding box center [28, 152] width 35 height 5
select select "ALL"
select select "0"
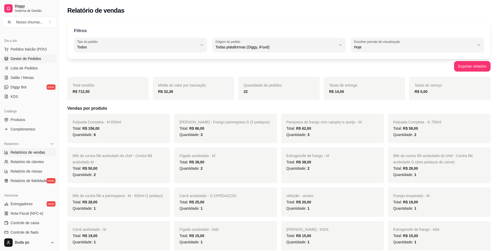
click at [27, 57] on span "Gestor de Pedidos" at bounding box center [26, 58] width 31 height 5
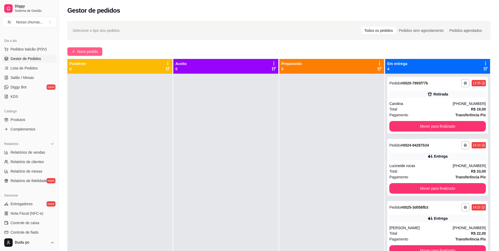
click at [93, 53] on span "Novo pedido" at bounding box center [87, 52] width 21 height 6
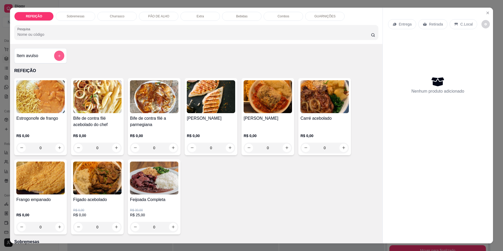
click at [57, 54] on icon "add-separate-item" at bounding box center [59, 56] width 4 height 4
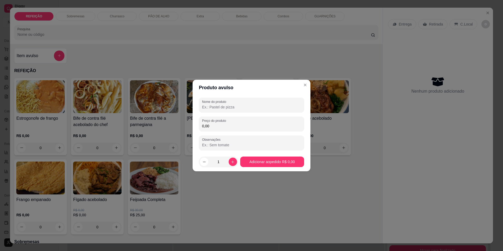
click at [215, 106] on input "Nome do produto" at bounding box center [251, 106] width 99 height 5
type input "2 contra file"
click at [222, 124] on input "0,00" at bounding box center [251, 125] width 99 height 5
type input "9,00"
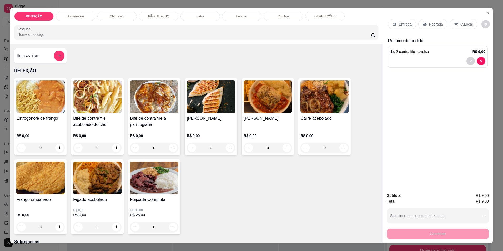
click at [399, 24] on p "Entrega" at bounding box center [405, 24] width 13 height 5
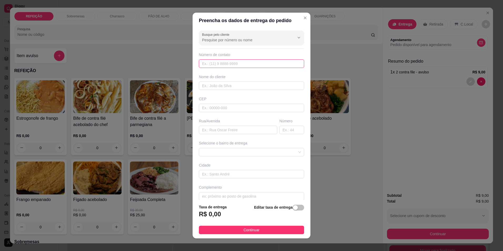
click at [259, 64] on input "text" at bounding box center [251, 63] width 105 height 8
type input "[PHONE_NUMBER]"
click at [259, 88] on input "text" at bounding box center [251, 86] width 105 height 8
type input "joicy"
click at [245, 110] on input "text" at bounding box center [251, 108] width 105 height 8
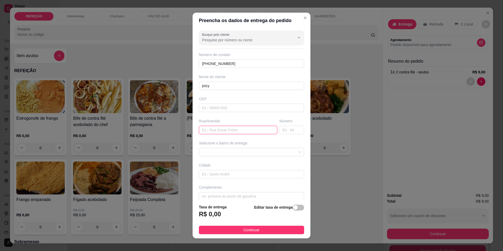
click at [245, 130] on input "text" at bounding box center [238, 130] width 78 height 8
type input "[PERSON_NAME]"
click at [279, 131] on input "text" at bounding box center [291, 130] width 25 height 8
click at [270, 152] on span at bounding box center [251, 152] width 99 height 8
type input "138"
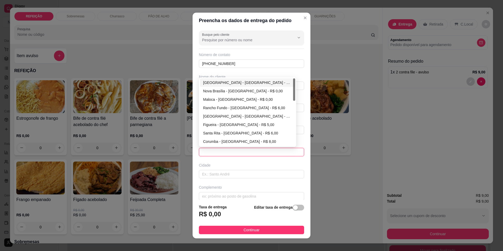
click at [250, 81] on div "[GEOGRAPHIC_DATA] - [GEOGRAPHIC_DATA] - R$ 0,00" at bounding box center [247, 83] width 89 height 6
type input "[GEOGRAPHIC_DATA]"
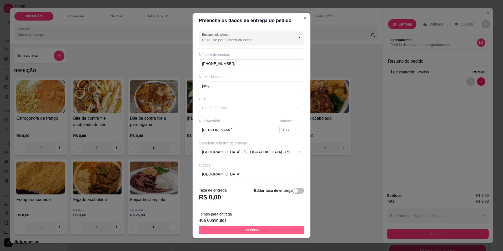
click at [249, 230] on span "Continuar" at bounding box center [252, 230] width 16 height 6
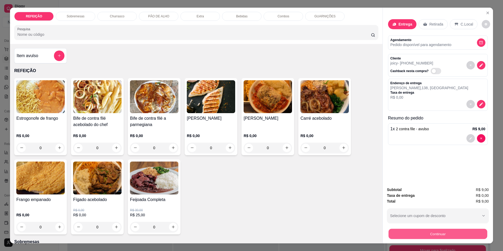
click at [468, 236] on button "Continuar" at bounding box center [437, 234] width 99 height 10
click at [467, 140] on button "decrease-product-quantity" at bounding box center [470, 138] width 8 height 8
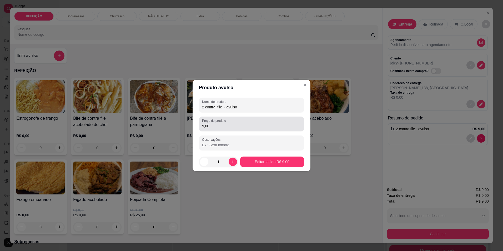
click at [228, 126] on input "9,00" at bounding box center [251, 125] width 99 height 5
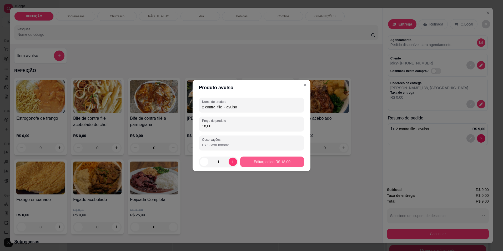
type input "18,00"
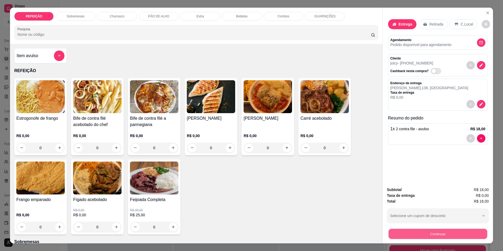
click at [438, 231] on button "Continuar" at bounding box center [437, 234] width 99 height 10
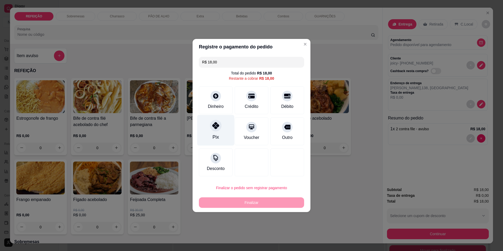
click at [214, 133] on div "Pix" at bounding box center [215, 130] width 37 height 31
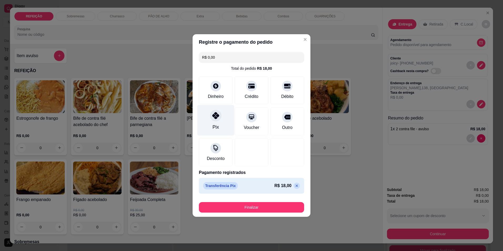
click at [214, 133] on div "Pix" at bounding box center [215, 120] width 37 height 31
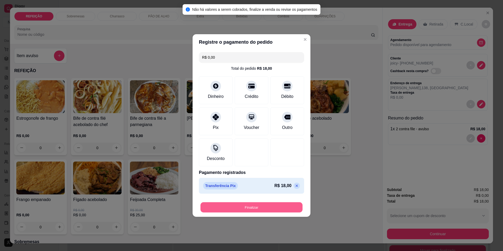
click at [266, 208] on button "Finalizar" at bounding box center [251, 207] width 102 height 10
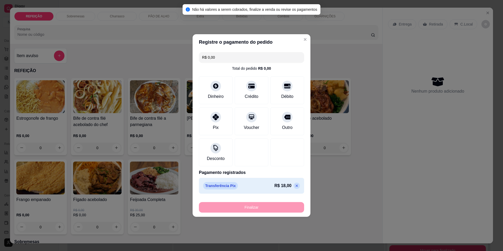
type input "-R$ 18,00"
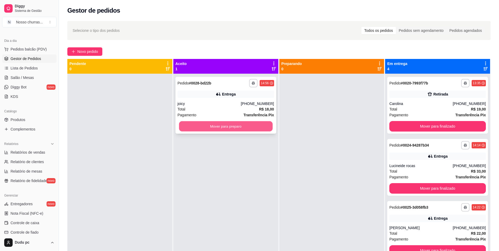
click at [221, 126] on button "Mover para preparo" at bounding box center [226, 126] width 94 height 10
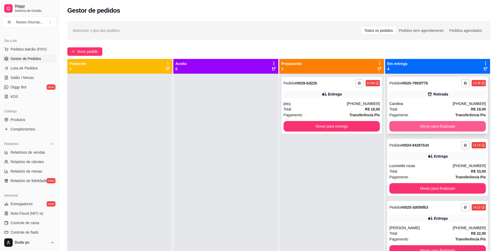
click at [431, 126] on button "Mover para finalizado" at bounding box center [437, 126] width 97 height 11
click at [322, 112] on div "Pagamento Transferência Pix" at bounding box center [332, 115] width 97 height 6
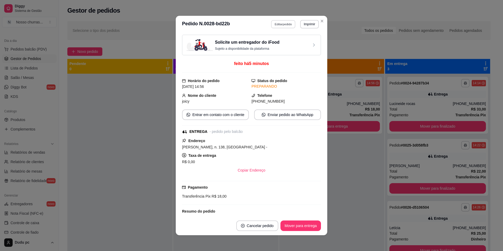
click at [280, 24] on button "Editar pedido" at bounding box center [283, 24] width 24 height 8
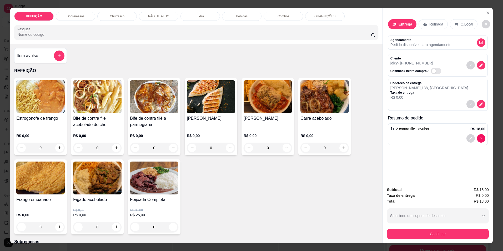
click at [200, 13] on div "Extra" at bounding box center [199, 16] width 39 height 9
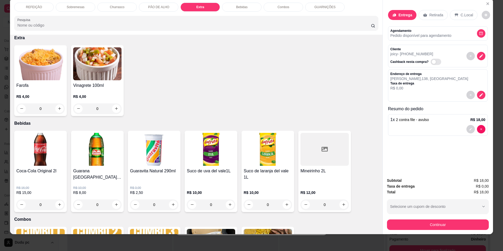
click at [22, 7] on div "REFEIÇÃO" at bounding box center [33, 7] width 39 height 9
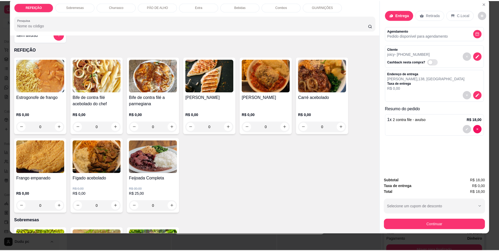
scroll to position [0, 0]
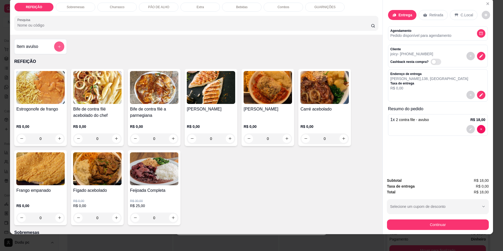
click at [60, 50] on button "add-separate-item" at bounding box center [59, 46] width 10 height 10
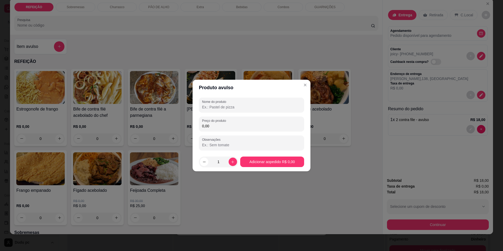
click at [216, 104] on input "Nome do produto" at bounding box center [251, 106] width 99 height 5
type input "batata"
click at [216, 120] on label "Preço do produto" at bounding box center [215, 120] width 26 height 4
click at [216, 123] on input "0,00" at bounding box center [251, 125] width 99 height 5
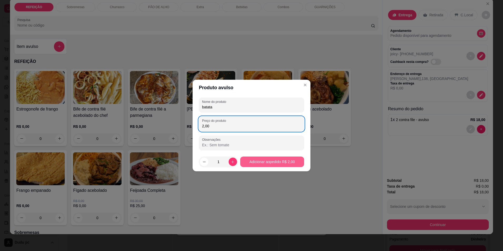
type input "2,00"
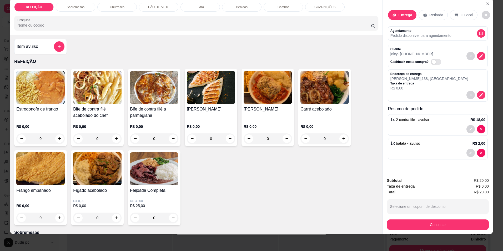
click at [397, 218] on div "Subtotal R$ 20,00 Taxa de entrega R$ 0,00 Total R$ 20,00 Selecione um cupom de …" at bounding box center [438, 204] width 102 height 52
click at [397, 225] on button "Continuar" at bounding box center [437, 225] width 99 height 10
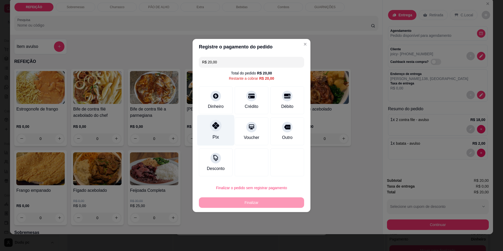
click at [214, 140] on div "Pix" at bounding box center [216, 137] width 6 height 7
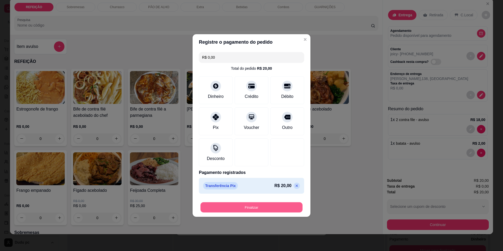
click at [242, 203] on button "Finalizar" at bounding box center [251, 207] width 102 height 10
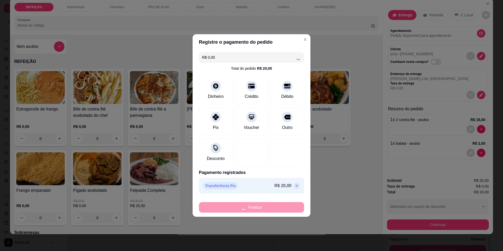
type input "-R$ 20,00"
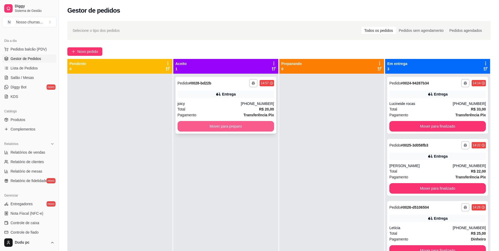
click at [197, 126] on button "Mover para preparo" at bounding box center [226, 126] width 97 height 11
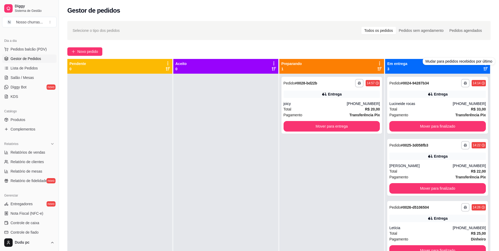
click at [483, 68] on icon at bounding box center [485, 69] width 4 height 4
drag, startPoint x: 480, startPoint y: 68, endPoint x: 503, endPoint y: 206, distance: 139.9
click at [499, 143] on html "**********" at bounding box center [249, 125] width 499 height 251
click at [326, 166] on div "**********" at bounding box center [331, 199] width 105 height 251
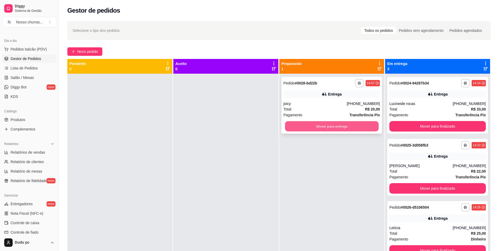
click at [327, 128] on button "Mover para entrega" at bounding box center [332, 126] width 94 height 10
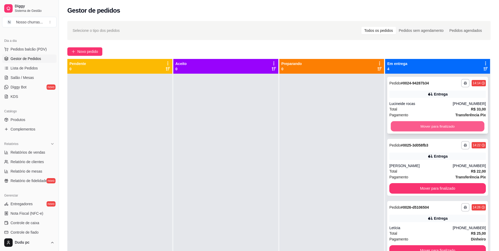
click at [406, 123] on button "Mover para finalizado" at bounding box center [438, 126] width 94 height 10
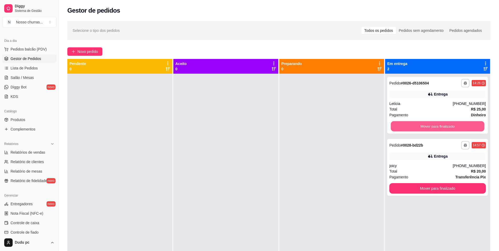
click at [406, 123] on button "Mover para finalizado" at bounding box center [438, 126] width 94 height 10
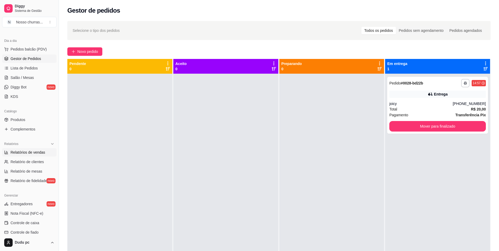
click at [28, 154] on span "Relatórios de vendas" at bounding box center [28, 152] width 35 height 5
select select "ALL"
select select "0"
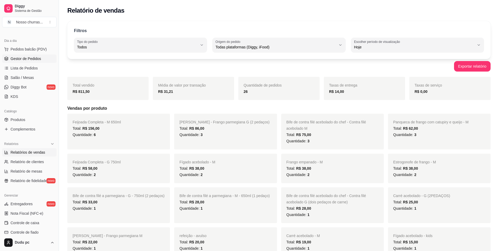
click at [21, 59] on span "Gestor de Pedidos" at bounding box center [26, 58] width 31 height 5
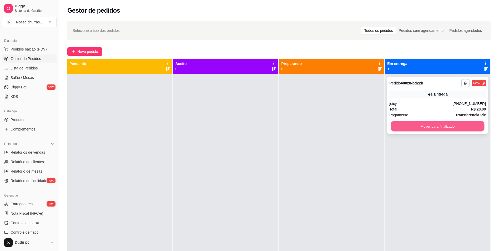
click at [425, 127] on button "Mover para finalizado" at bounding box center [438, 126] width 94 height 10
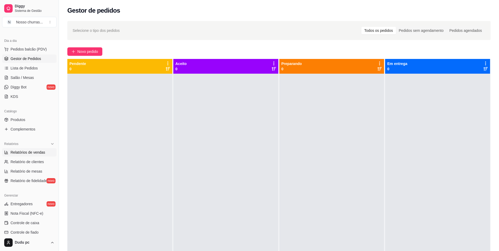
click at [36, 155] on link "Relatórios de vendas" at bounding box center [29, 152] width 54 height 8
select select "ALL"
select select "0"
